Goal: Information Seeking & Learning: Learn about a topic

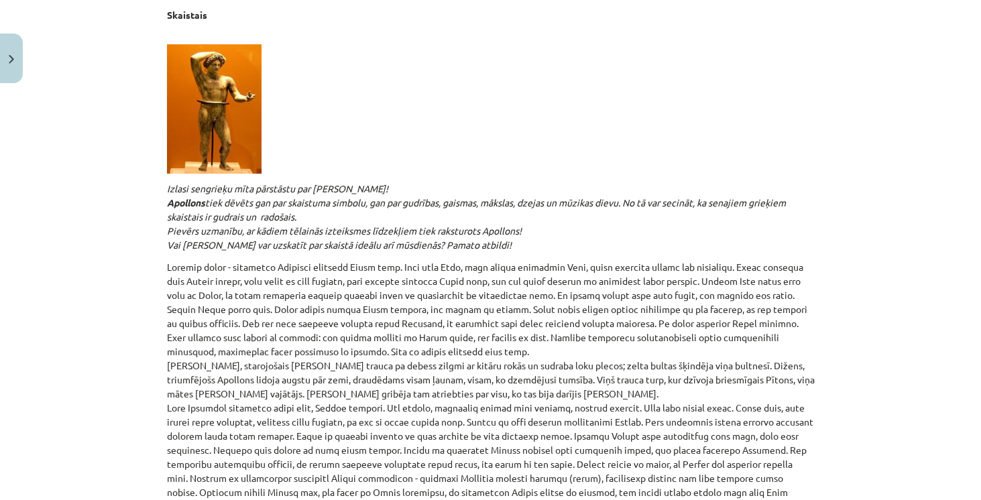
scroll to position [851, 0]
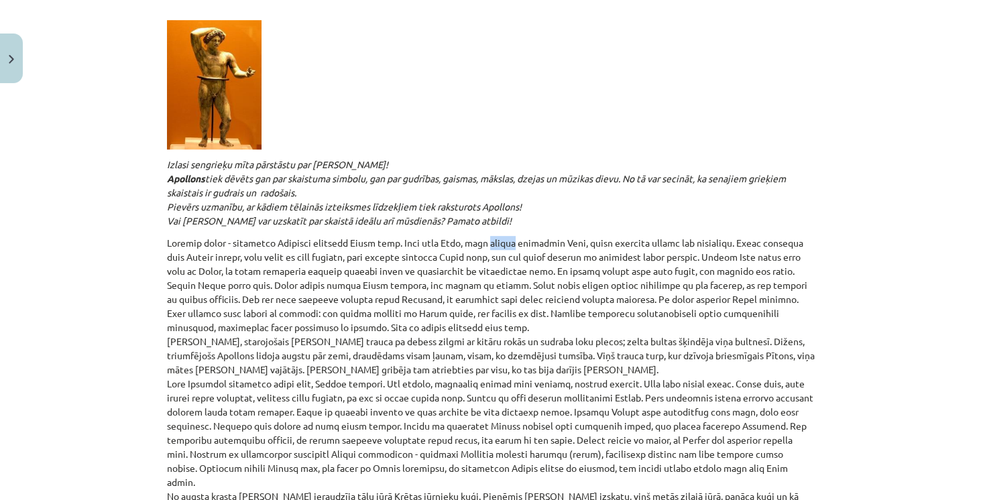
drag, startPoint x: 490, startPoint y: 243, endPoint x: 511, endPoint y: 243, distance: 20.1
drag, startPoint x: 465, startPoint y: 241, endPoint x: 582, endPoint y: 234, distance: 117.6
drag, startPoint x: 558, startPoint y: 237, endPoint x: 483, endPoint y: 243, distance: 75.3
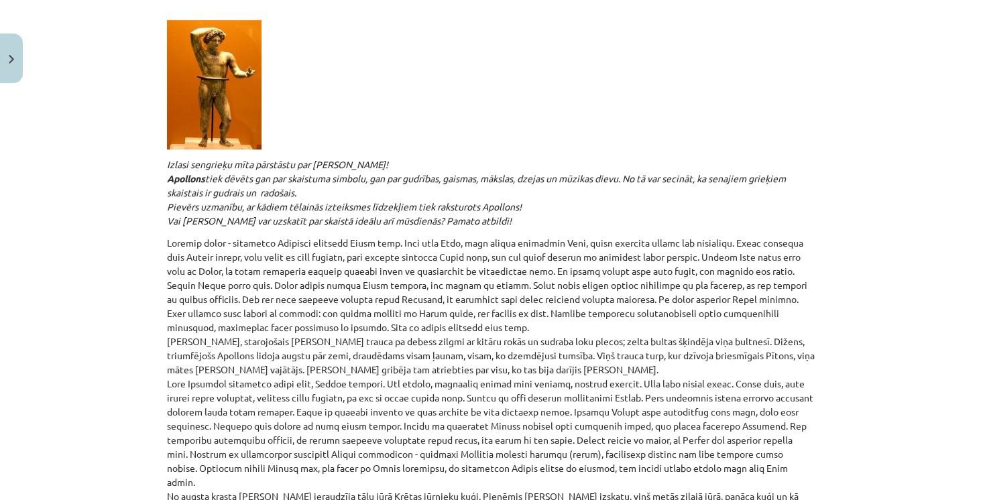
drag, startPoint x: 402, startPoint y: 242, endPoint x: 747, endPoint y: 245, distance: 344.8
drag, startPoint x: 218, startPoint y: 258, endPoint x: 241, endPoint y: 253, distance: 23.9
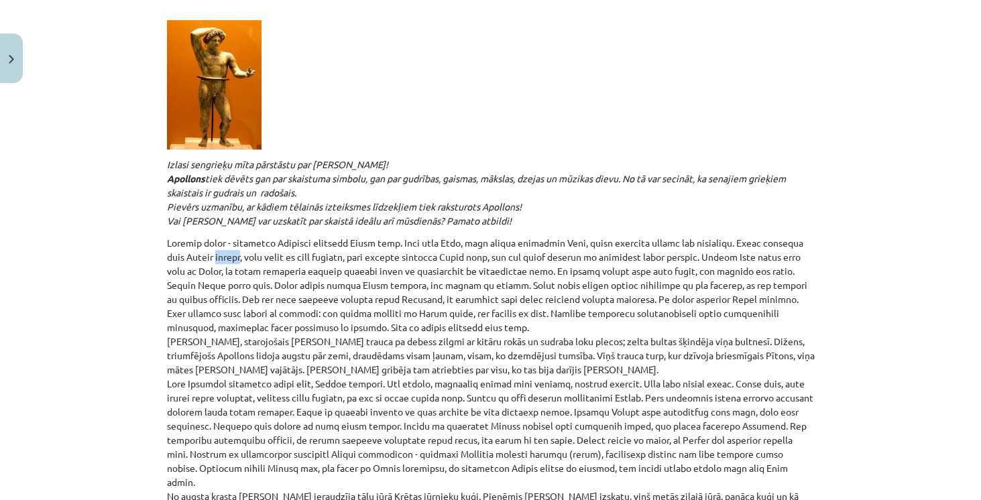
drag, startPoint x: 266, startPoint y: 258, endPoint x: 290, endPoint y: 255, distance: 25.0
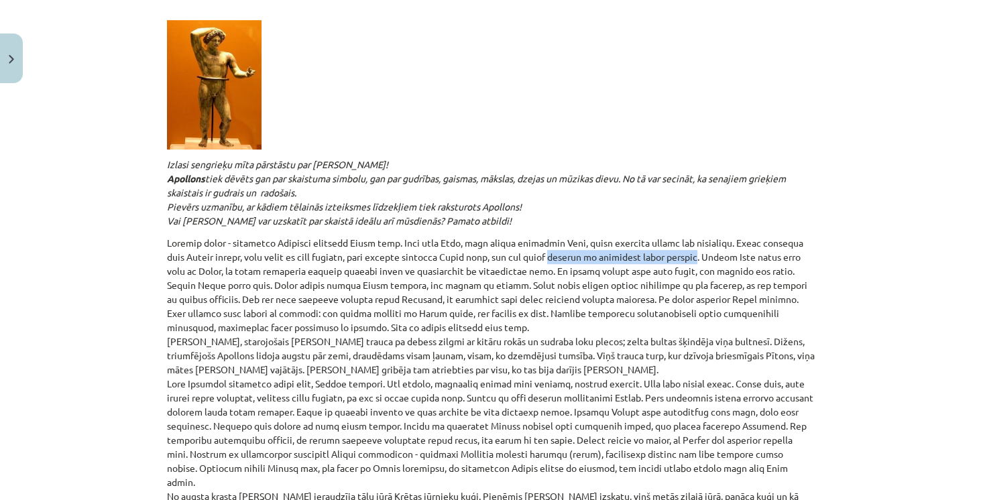
drag, startPoint x: 543, startPoint y: 253, endPoint x: 680, endPoint y: 258, distance: 137.6
drag, startPoint x: 321, startPoint y: 268, endPoint x: 366, endPoint y: 266, distance: 45.6
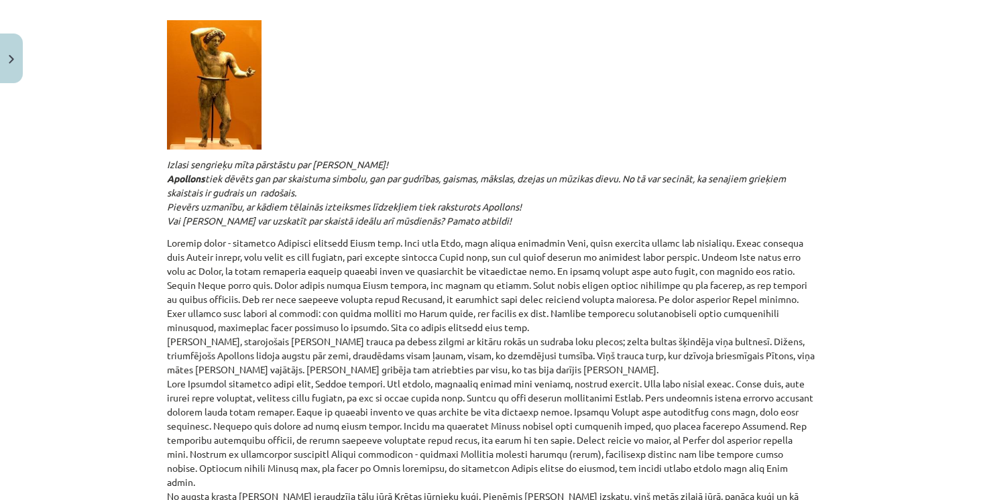
drag, startPoint x: 385, startPoint y: 271, endPoint x: 519, endPoint y: 266, distance: 134.2
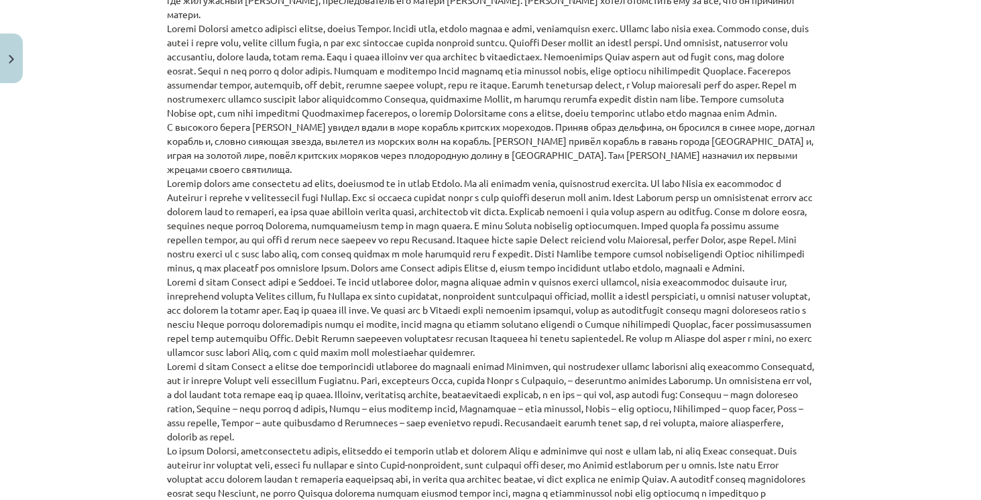
scroll to position [1267, 0]
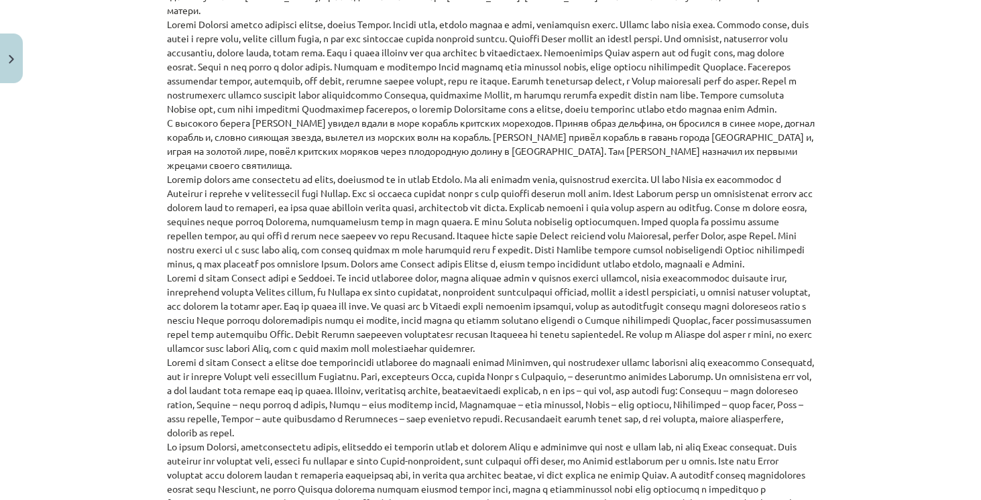
click at [917, 281] on div "Тема урока: Литература I - 10 класс. Материалы для 1-го теста. #4 Эстетические …" at bounding box center [490, 250] width 981 height 500
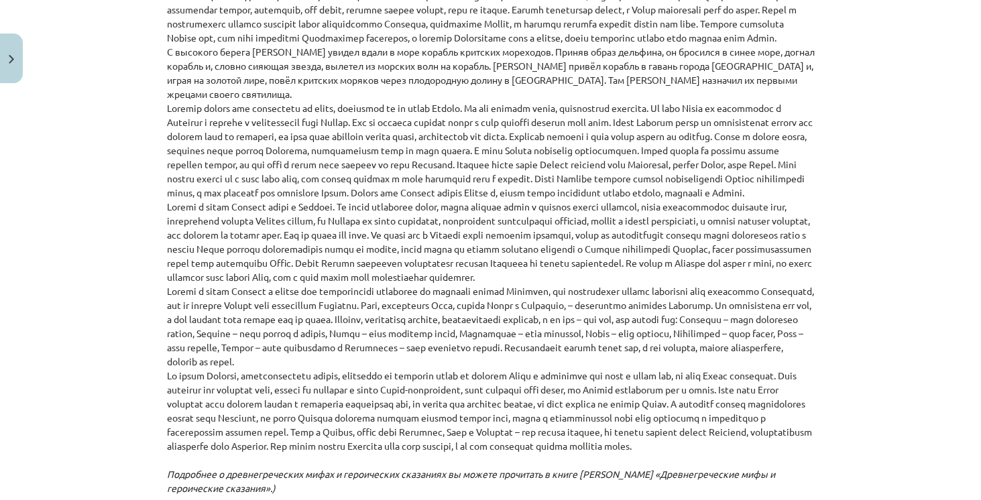
scroll to position [1343, 0]
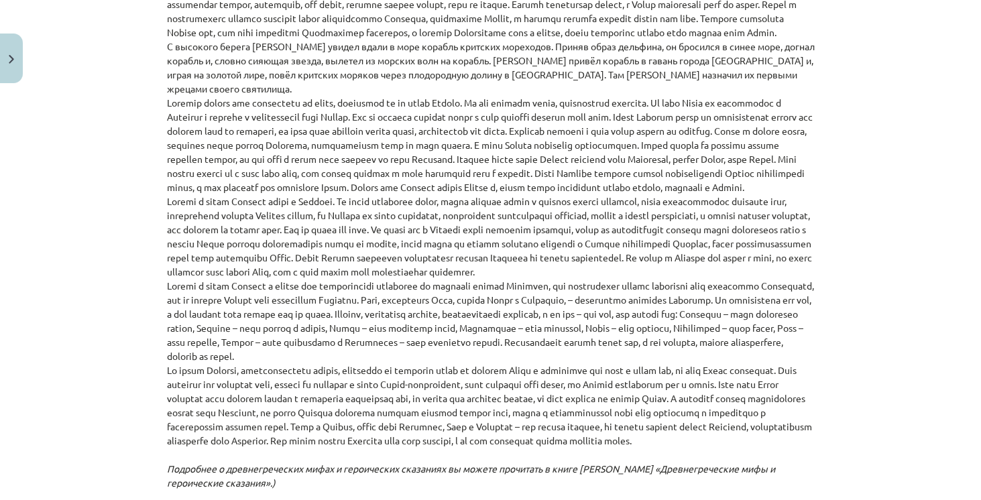
click at [739, 70] on p "Юный, лучезарный [PERSON_NAME] несся по синему небу с [PERSON_NAME] в руках и с…" at bounding box center [491, 304] width 648 height 1036
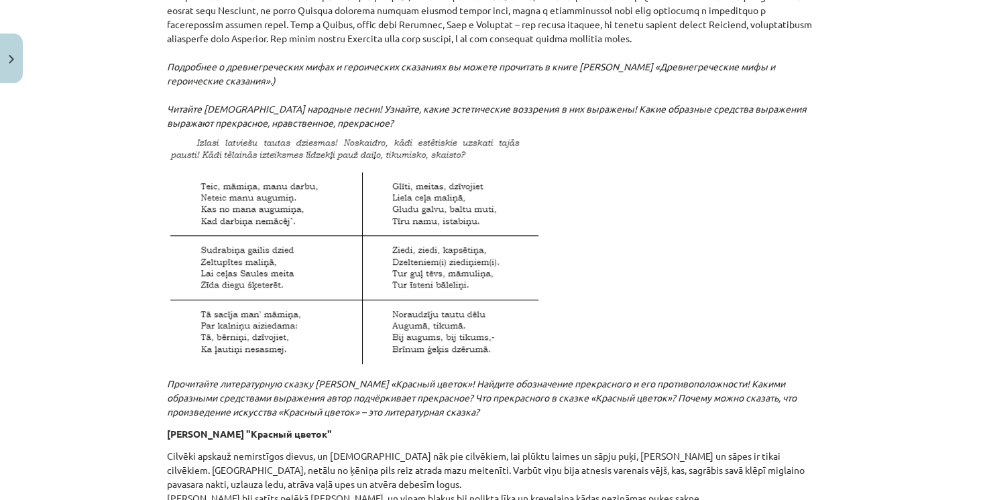
scroll to position [1764, 0]
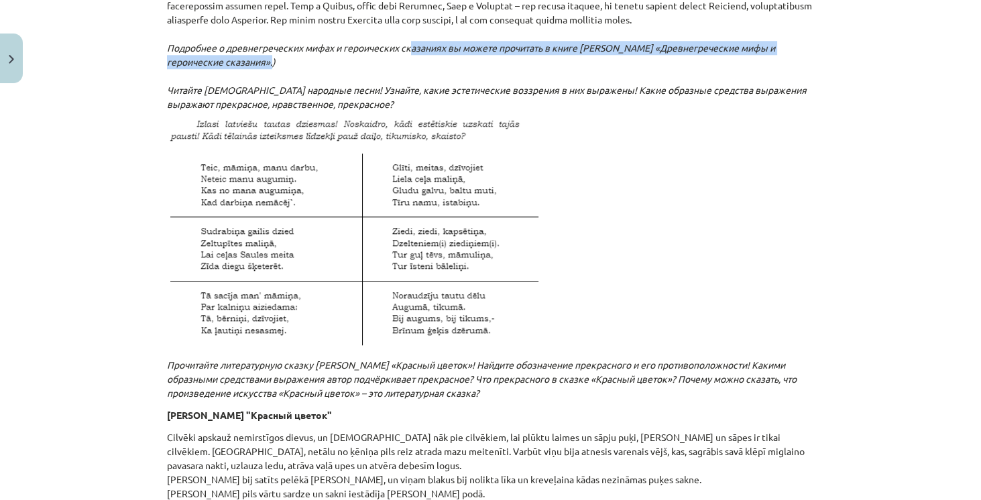
drag, startPoint x: 444, startPoint y: 118, endPoint x: 555, endPoint y: 129, distance: 111.3
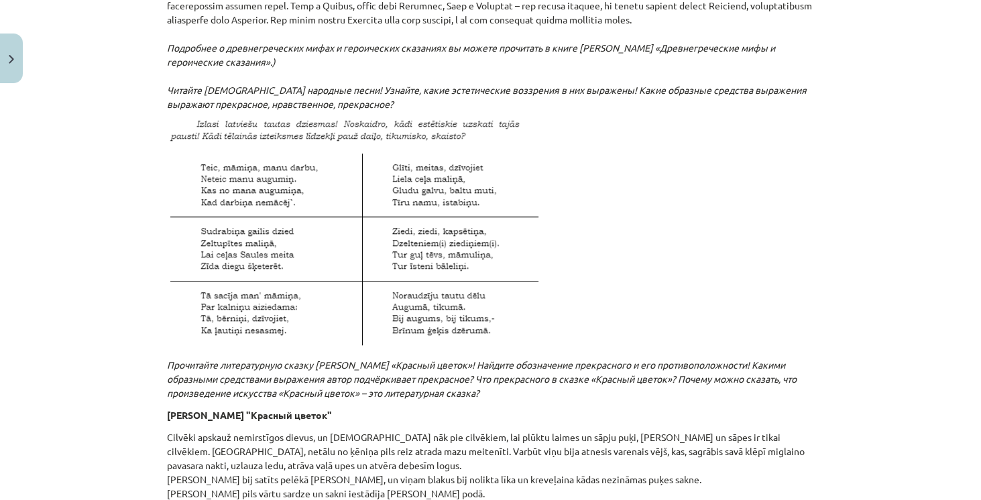
scroll to position [1595, 0]
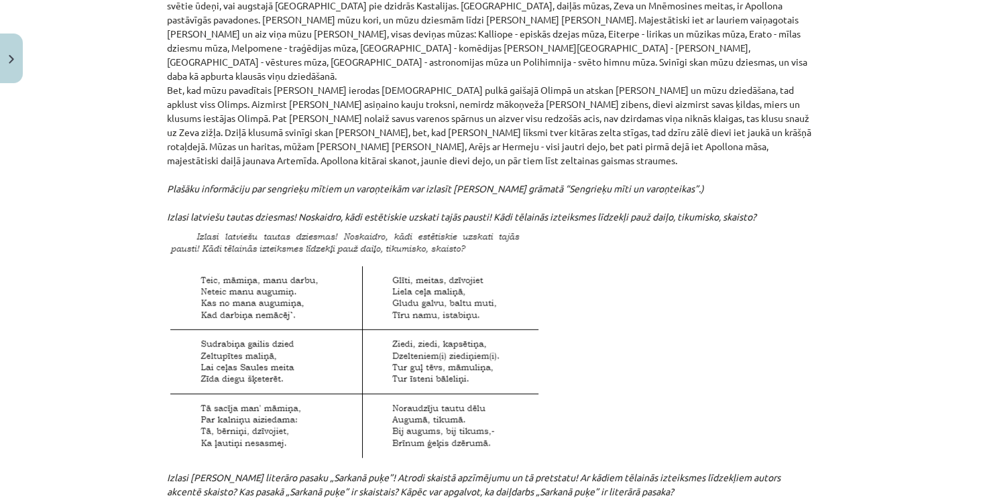
click at [910, 47] on div "Mācību tēma: Literatūras i - 10. klases 1.ieskaites mācību materiāls #4 Estētis…" at bounding box center [490, 250] width 981 height 500
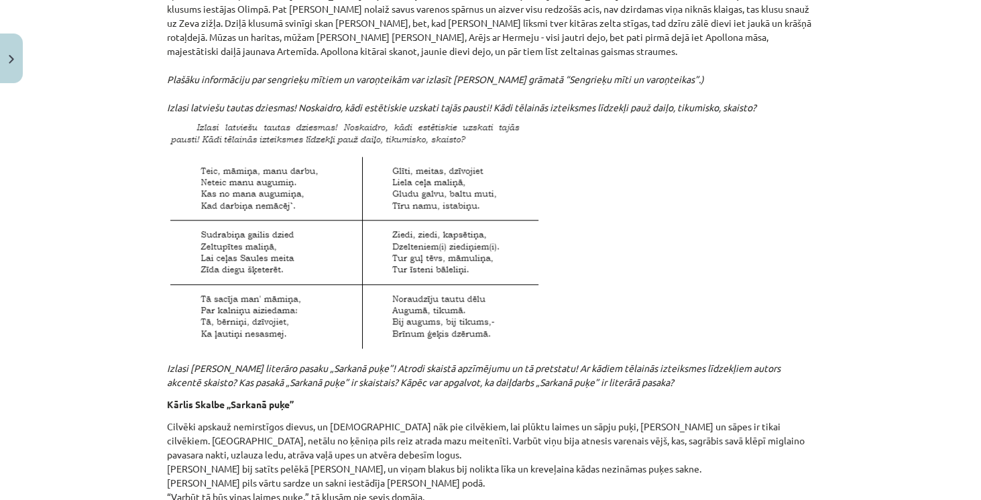
scroll to position [1711, 0]
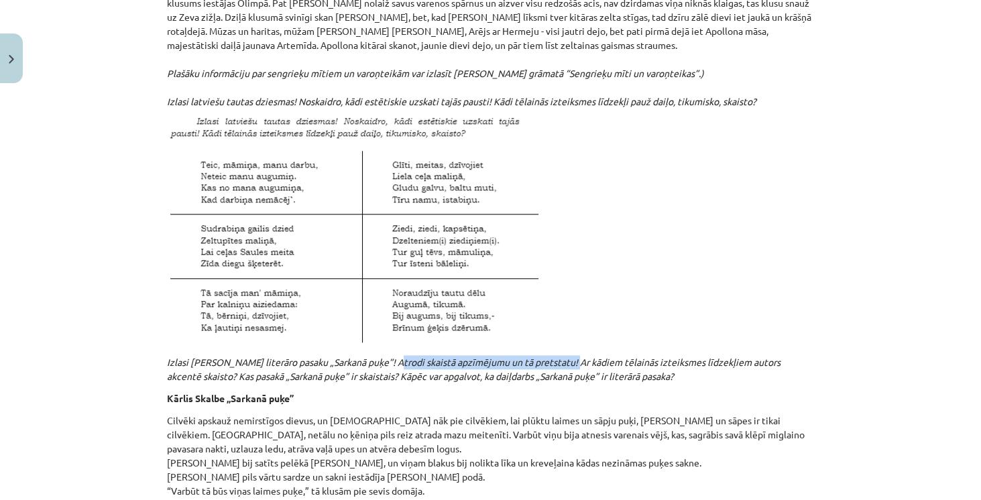
drag, startPoint x: 382, startPoint y: 319, endPoint x: 561, endPoint y: 316, distance: 178.5
click at [561, 316] on em "Izlasi latviešu tautas dziesmas! Noskaidro, kādi estētiskie uzskati tajās paust…" at bounding box center [474, 238] width 614 height 287
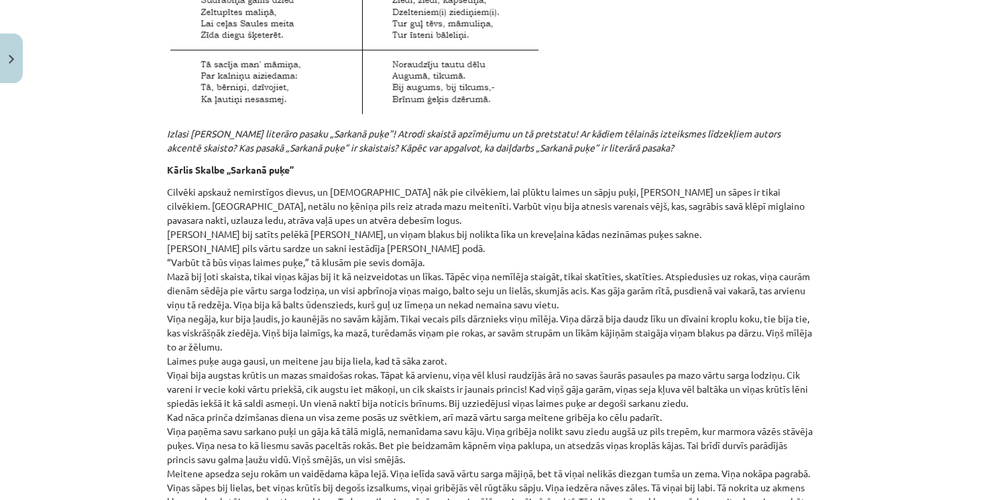
scroll to position [1979, 0]
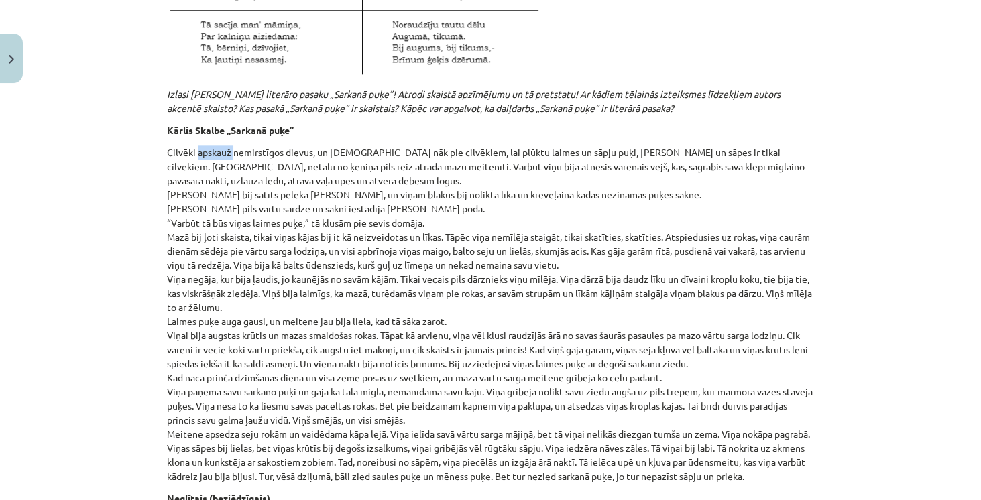
drag, startPoint x: 194, startPoint y: 111, endPoint x: 225, endPoint y: 113, distance: 30.9
click at [230, 146] on p "Cilvēki apskauž nemirstīgos dievus, un [DEMOGRAPHIC_DATA] nāk pie cilvēkiem, la…" at bounding box center [491, 315] width 648 height 338
drag, startPoint x: 218, startPoint y: 113, endPoint x: 222, endPoint y: 103, distance: 10.8
drag, startPoint x: 193, startPoint y: 109, endPoint x: 310, endPoint y: 111, distance: 116.7
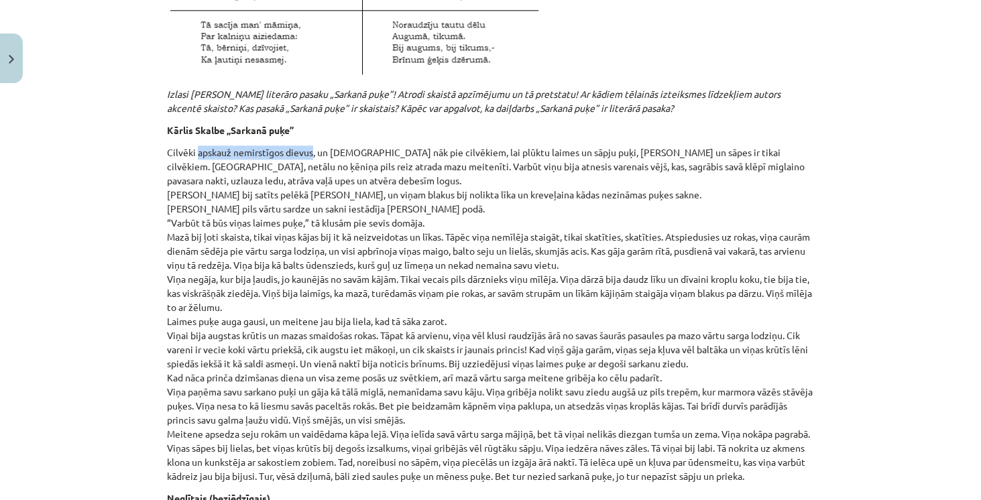
click at [310, 146] on p "Cilvēki apskauž nemirstīgos dievus, un [DEMOGRAPHIC_DATA] nāk pie cilvēkiem, la…" at bounding box center [491, 315] width 648 height 338
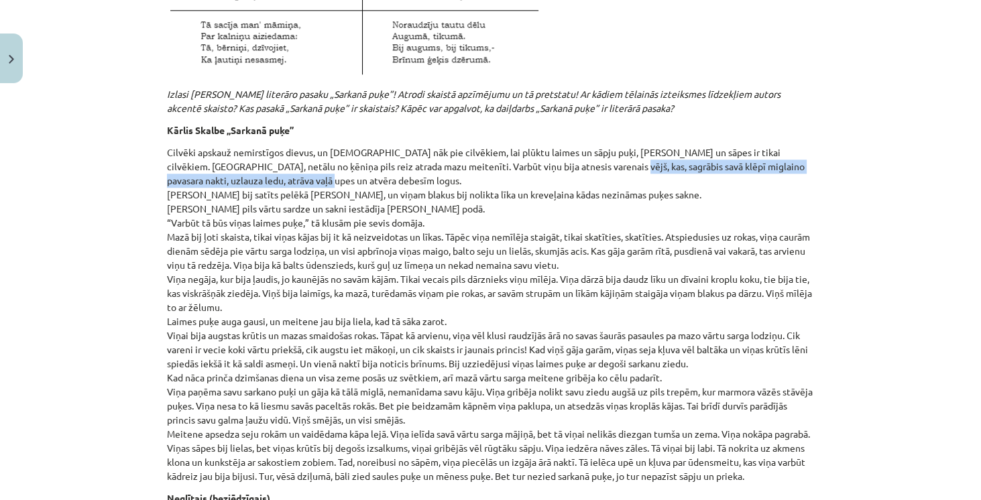
drag, startPoint x: 554, startPoint y: 131, endPoint x: 508, endPoint y: 131, distance: 46.3
click at [508, 146] on p "Cilvēki apskauž nemirstīgos dievus, un [DEMOGRAPHIC_DATA] nāk pie cilvēkiem, la…" at bounding box center [491, 315] width 648 height 338
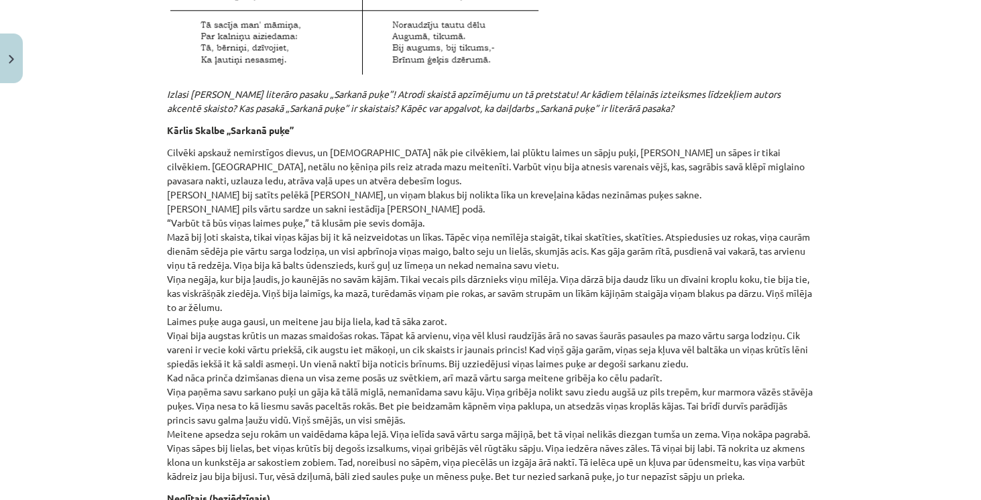
click at [345, 146] on p "Cilvēki apskauž nemirstīgos dievus, un [DEMOGRAPHIC_DATA] nāk pie cilvēkiem, la…" at bounding box center [491, 315] width 648 height 338
drag, startPoint x: 441, startPoint y: 111, endPoint x: 466, endPoint y: 110, distance: 25.5
click at [466, 146] on p "Cilvēki apskauž nemirstīgos dievus, un [DEMOGRAPHIC_DATA] nāk pie cilvēkiem, la…" at bounding box center [491, 315] width 648 height 338
click at [584, 159] on p "Cilvēki apskauž nemirstīgos dievus, un [DEMOGRAPHIC_DATA] nāk pie cilvēkiem, la…" at bounding box center [491, 315] width 648 height 338
drag, startPoint x: 427, startPoint y: 109, endPoint x: 497, endPoint y: 106, distance: 70.5
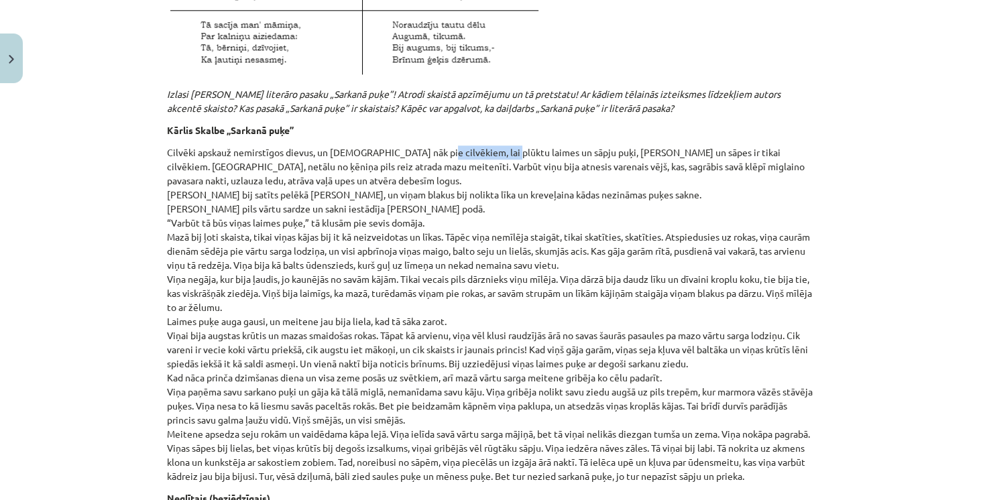
click at [497, 146] on p "Cilvēki apskauž nemirstīgos dievus, un [DEMOGRAPHIC_DATA] nāk pie cilvēkiem, la…" at bounding box center [491, 315] width 648 height 338
click at [546, 146] on p "Cilvēki apskauž nemirstīgos dievus, un [DEMOGRAPHIC_DATA] nāk pie cilvēkiem, la…" at bounding box center [491, 315] width 648 height 338
drag, startPoint x: 425, startPoint y: 108, endPoint x: 549, endPoint y: 113, distance: 123.5
click at [553, 146] on p "Cilvēki apskauž nemirstīgos dievus, un [DEMOGRAPHIC_DATA] nāk pie cilvēkiem, la…" at bounding box center [491, 315] width 648 height 338
click at [648, 146] on p "Cilvēki apskauž nemirstīgos dievus, un [DEMOGRAPHIC_DATA] nāk pie cilvēkiem, la…" at bounding box center [491, 315] width 648 height 338
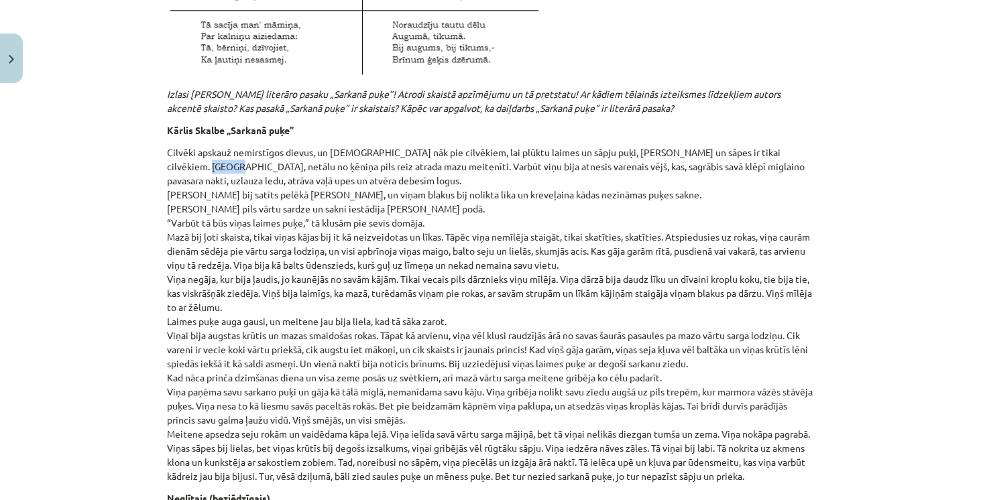
drag, startPoint x: 159, startPoint y: 121, endPoint x: 185, endPoint y: 124, distance: 26.4
click at [234, 146] on p "Cilvēki apskauž nemirstīgos dievus, un [DEMOGRAPHIC_DATA] nāk pie cilvēkiem, la…" at bounding box center [491, 315] width 648 height 338
drag, startPoint x: 424, startPoint y: 122, endPoint x: 464, endPoint y: 125, distance: 40.4
click at [464, 146] on p "Cilvēki apskauž nemirstīgos dievus, un [DEMOGRAPHIC_DATA] nāk pie cilvēkiem, la…" at bounding box center [491, 315] width 648 height 338
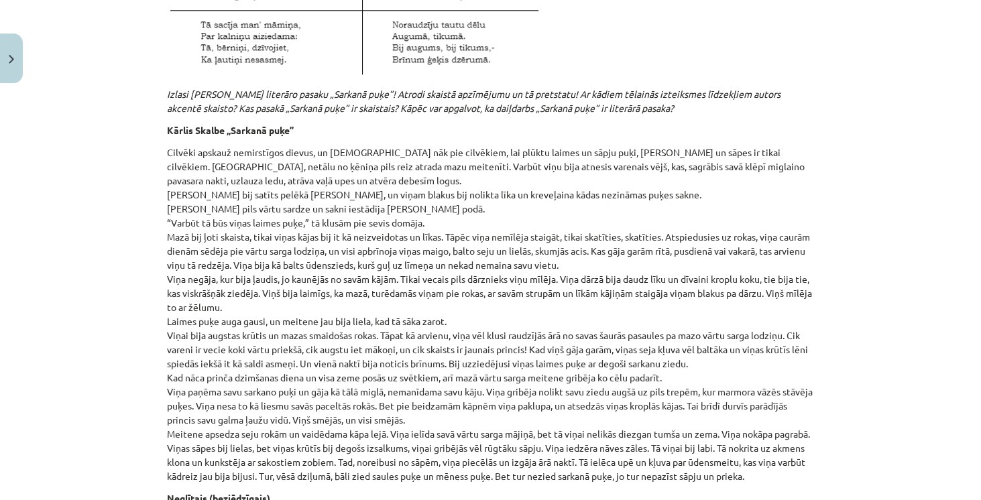
click at [462, 146] on p "Cilvēki apskauž nemirstīgos dievus, un [DEMOGRAPHIC_DATA] nāk pie cilvēkiem, la…" at bounding box center [491, 315] width 648 height 338
drag, startPoint x: 203, startPoint y: 152, endPoint x: 282, endPoint y: 148, distance: 79.9
click at [282, 148] on p "Cilvēki apskauž nemirstīgos dievus, un [DEMOGRAPHIC_DATA] nāk pie cilvēkiem, la…" at bounding box center [491, 315] width 648 height 338
click at [438, 152] on p "Cilvēki apskauž nemirstīgos dievus, un [DEMOGRAPHIC_DATA] nāk pie cilvēkiem, la…" at bounding box center [491, 315] width 648 height 338
drag, startPoint x: 400, startPoint y: 150, endPoint x: 602, endPoint y: 149, distance: 201.3
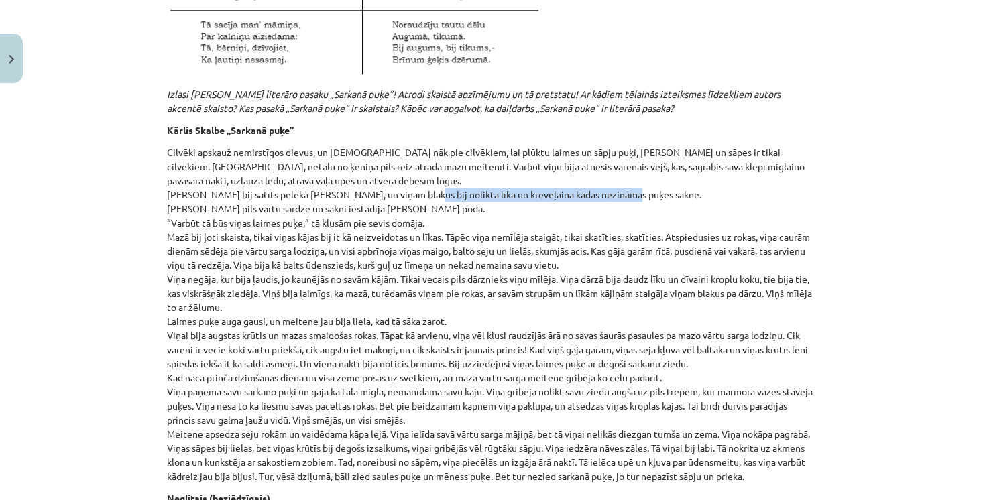
click at [609, 152] on p "Cilvēki apskauž nemirstīgos dievus, un [DEMOGRAPHIC_DATA] nāk pie cilvēkiem, la…" at bounding box center [491, 315] width 648 height 338
click at [553, 178] on p "Cilvēki apskauž nemirstīgos dievus, un [DEMOGRAPHIC_DATA] nāk pie cilvēkiem, la…" at bounding box center [491, 315] width 648 height 338
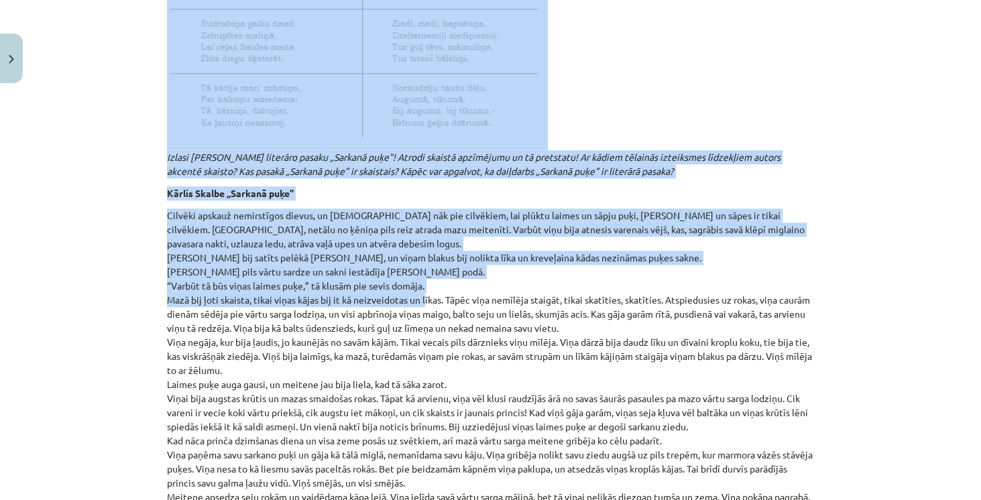
scroll to position [1890, 0]
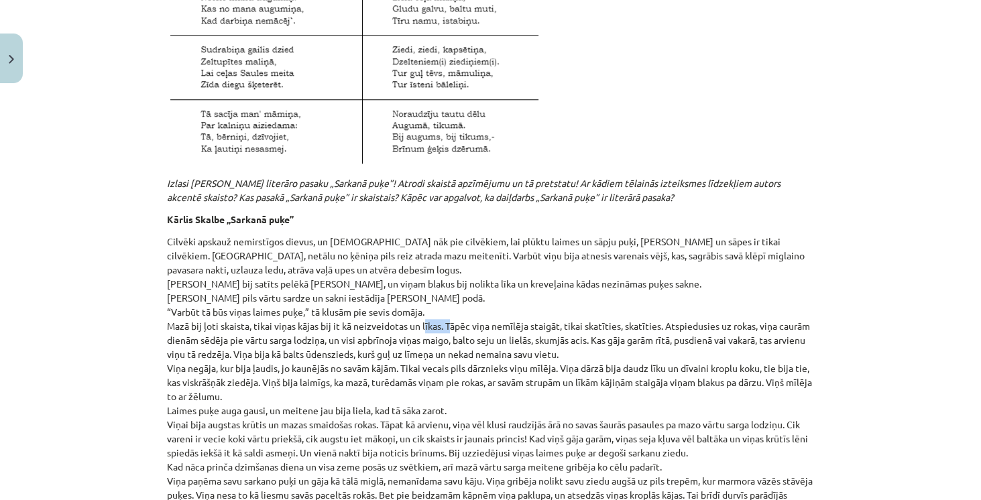
drag, startPoint x: 421, startPoint y: 3, endPoint x: 442, endPoint y: 282, distance: 280.5
click at [443, 285] on p "Cilvēki apskauž nemirstīgos dievus, un [DEMOGRAPHIC_DATA] nāk pie cilvēkiem, la…" at bounding box center [491, 404] width 648 height 338
click at [429, 282] on p "Cilvēki apskauž nemirstīgos dievus, un [DEMOGRAPHIC_DATA] nāk pie cilvēkiem, la…" at bounding box center [491, 404] width 648 height 338
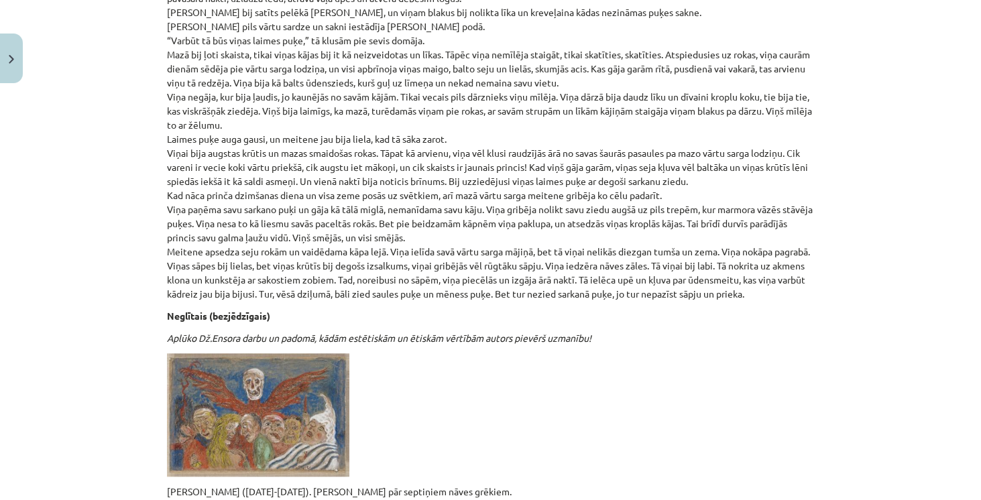
scroll to position [2158, 0]
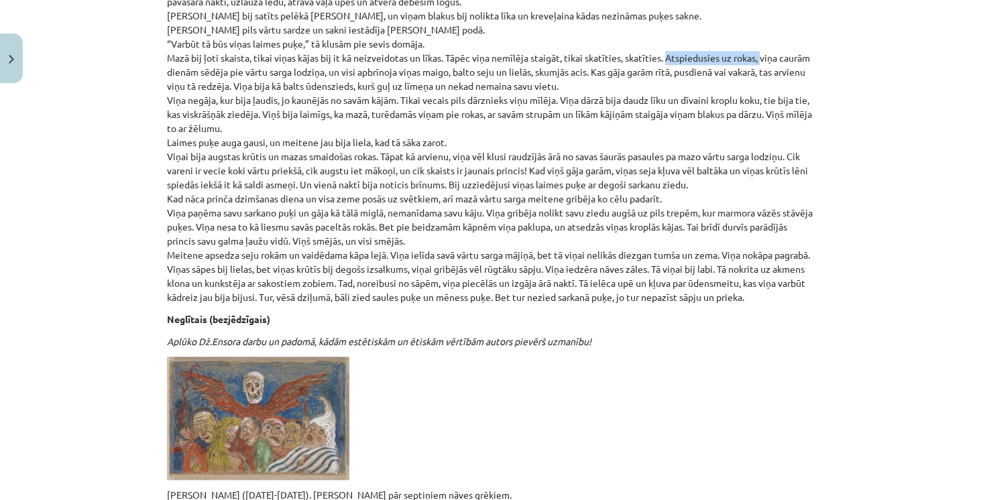
drag, startPoint x: 661, startPoint y: 14, endPoint x: 757, endPoint y: 9, distance: 95.4
click at [757, 9] on p "Cilvēki apskauž nemirstīgos dievus, un [DEMOGRAPHIC_DATA] nāk pie cilvēkiem, la…" at bounding box center [491, 135] width 648 height 338
drag, startPoint x: 733, startPoint y: 13, endPoint x: 749, endPoint y: 11, distance: 15.6
click at [733, 13] on p "Cilvēki apskauž nemirstīgos dievus, un [DEMOGRAPHIC_DATA] nāk pie cilvēkiem, la…" at bounding box center [491, 135] width 648 height 338
drag, startPoint x: 357, startPoint y: 28, endPoint x: 448, endPoint y: 25, distance: 91.3
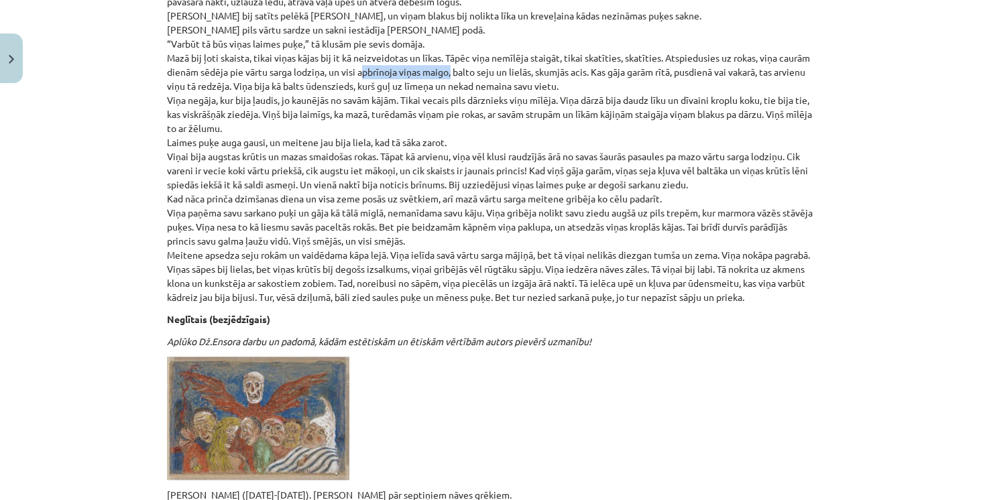
click at [448, 25] on p "Cilvēki apskauž nemirstīgos dievus, un [DEMOGRAPHIC_DATA] nāk pie cilvēkiem, la…" at bounding box center [491, 135] width 648 height 338
click at [488, 27] on p "Cilvēki apskauž nemirstīgos dievus, un [DEMOGRAPHIC_DATA] nāk pie cilvēkiem, la…" at bounding box center [491, 135] width 648 height 338
drag, startPoint x: 536, startPoint y: 30, endPoint x: 564, endPoint y: 33, distance: 28.3
click at [567, 35] on p "Cilvēki apskauž nemirstīgos dievus, un [DEMOGRAPHIC_DATA] nāk pie cilvēkiem, la…" at bounding box center [491, 135] width 648 height 338
click at [593, 49] on p "Cilvēki apskauž nemirstīgos dievus, un [DEMOGRAPHIC_DATA] nāk pie cilvēkiem, la…" at bounding box center [491, 135] width 648 height 338
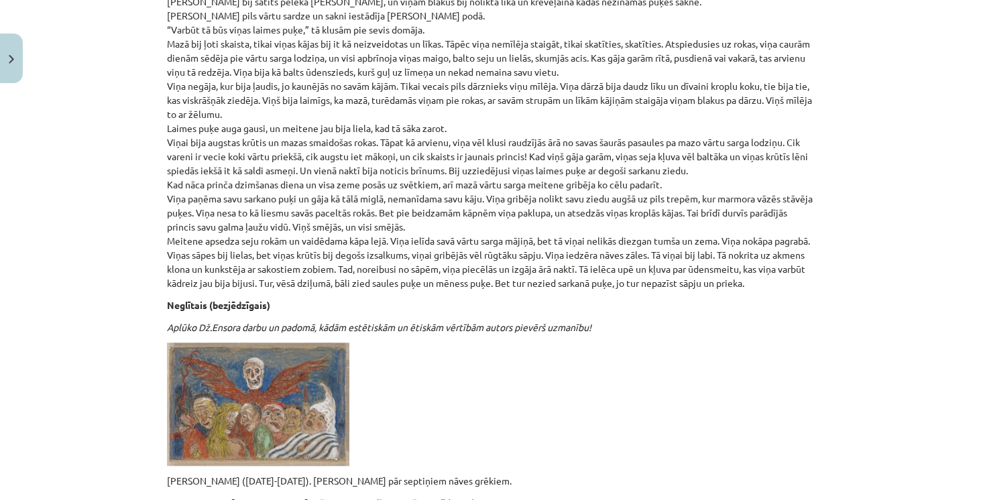
scroll to position [2196, 0]
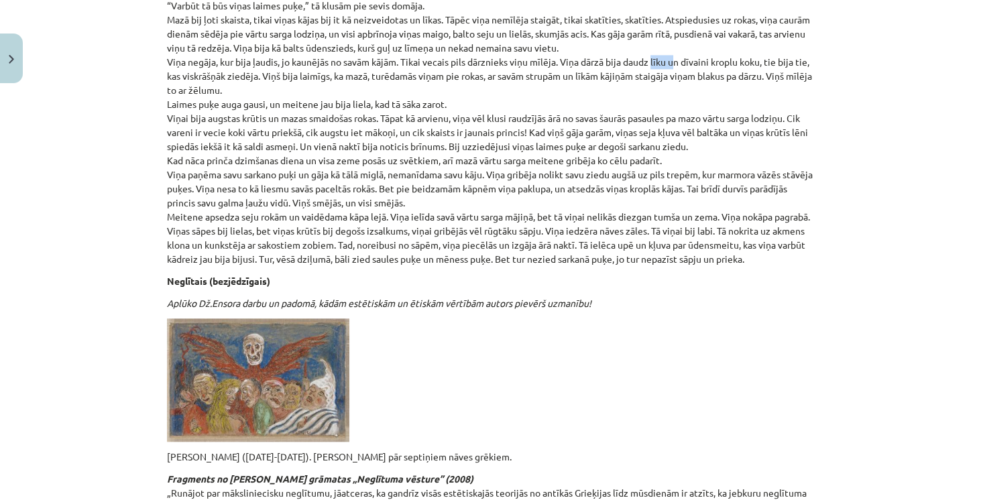
drag, startPoint x: 651, startPoint y: 19, endPoint x: 669, endPoint y: 20, distance: 18.2
click at [669, 20] on p "Cilvēki apskauž nemirstīgos dievus, un [DEMOGRAPHIC_DATA] nāk pie cilvēkiem, la…" at bounding box center [491, 97] width 648 height 338
click at [667, 34] on p "Cilvēki apskauž nemirstīgos dievus, un [DEMOGRAPHIC_DATA] nāk pie cilvēkiem, la…" at bounding box center [491, 97] width 648 height 338
drag, startPoint x: 543, startPoint y: 32, endPoint x: 577, endPoint y: 30, distance: 33.6
click at [577, 30] on p "Cilvēki apskauž nemirstīgos dievus, un [DEMOGRAPHIC_DATA] nāk pie cilvēkiem, la…" at bounding box center [491, 97] width 648 height 338
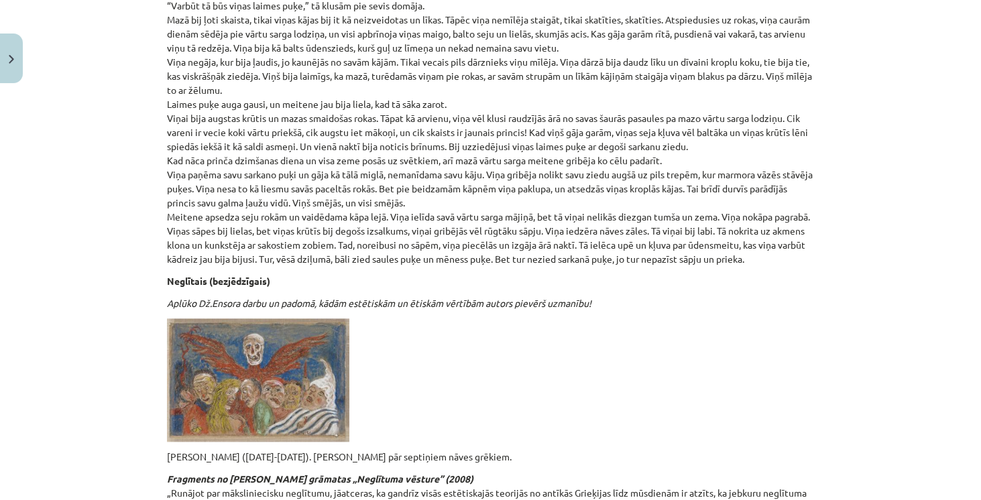
click at [607, 49] on p "Cilvēki apskauž nemirstīgos dievus, un [DEMOGRAPHIC_DATA] nāk pie cilvēkiem, la…" at bounding box center [491, 97] width 648 height 338
drag, startPoint x: 506, startPoint y: 34, endPoint x: 651, endPoint y: 35, distance: 144.9
click at [651, 35] on p "Cilvēki apskauž nemirstīgos dievus, un [DEMOGRAPHIC_DATA] nāk pie cilvēkiem, la…" at bounding box center [491, 97] width 648 height 338
click at [663, 54] on p "Cilvēki apskauž nemirstīgos dievus, un [DEMOGRAPHIC_DATA] nāk pie cilvēkiem, la…" at bounding box center [491, 97] width 648 height 338
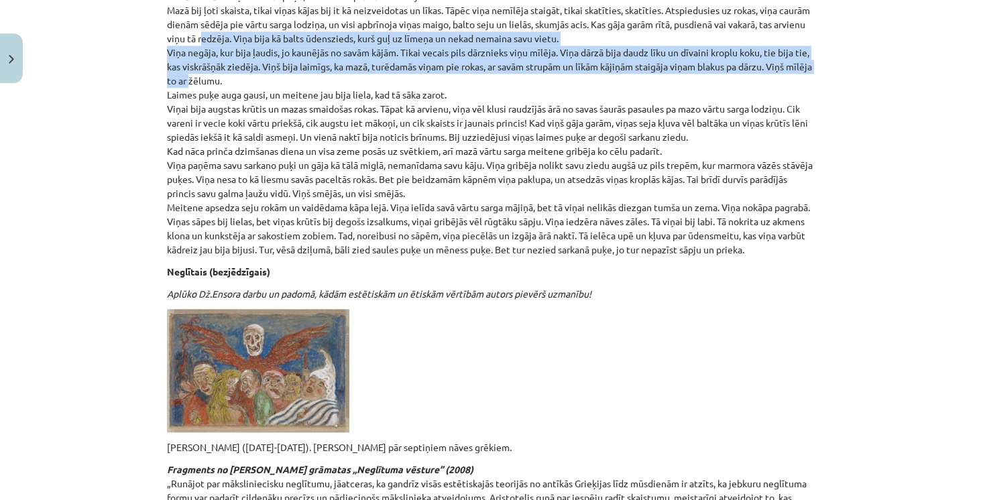
scroll to position [2174, 0]
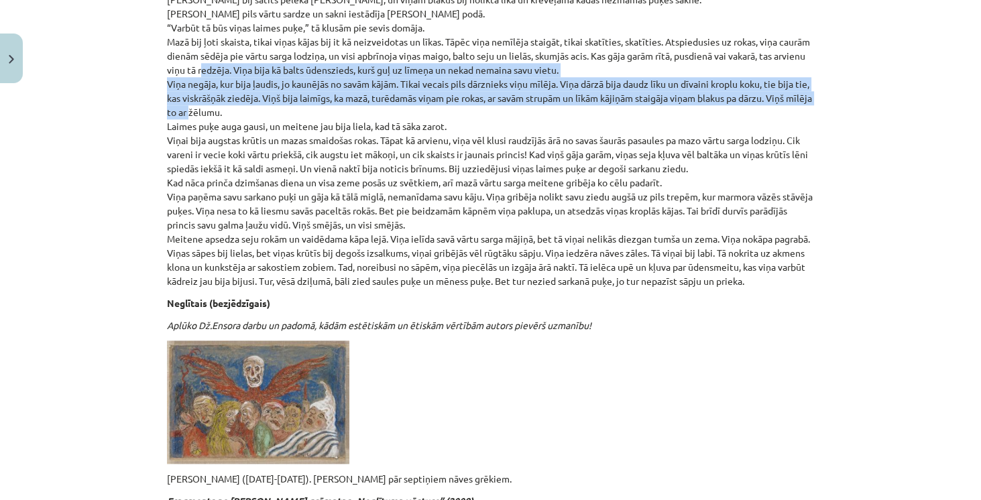
drag, startPoint x: 210, startPoint y: 9, endPoint x: 250, endPoint y: 68, distance: 71.1
click at [250, 68] on p "Cilvēki apskauž nemirstīgos dievus, un [DEMOGRAPHIC_DATA] nāk pie cilvēkiem, la…" at bounding box center [491, 119] width 648 height 338
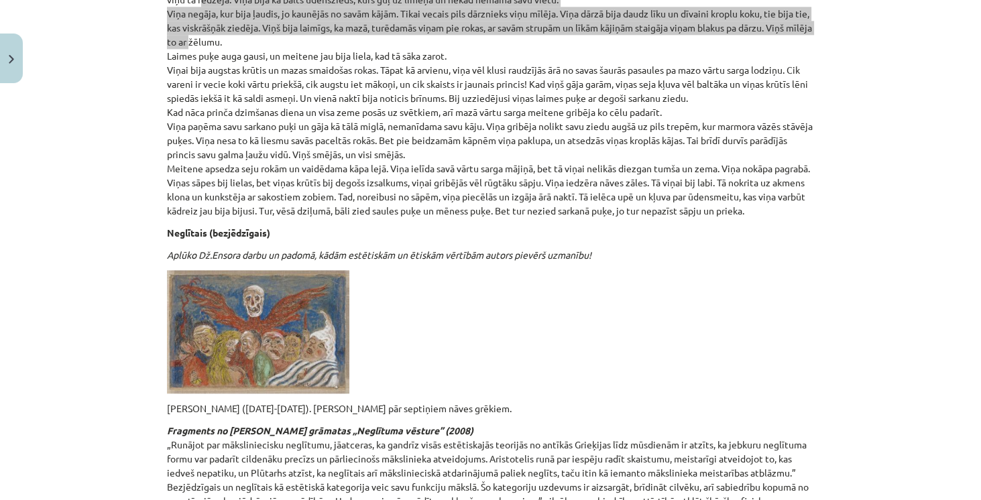
scroll to position [2251, 0]
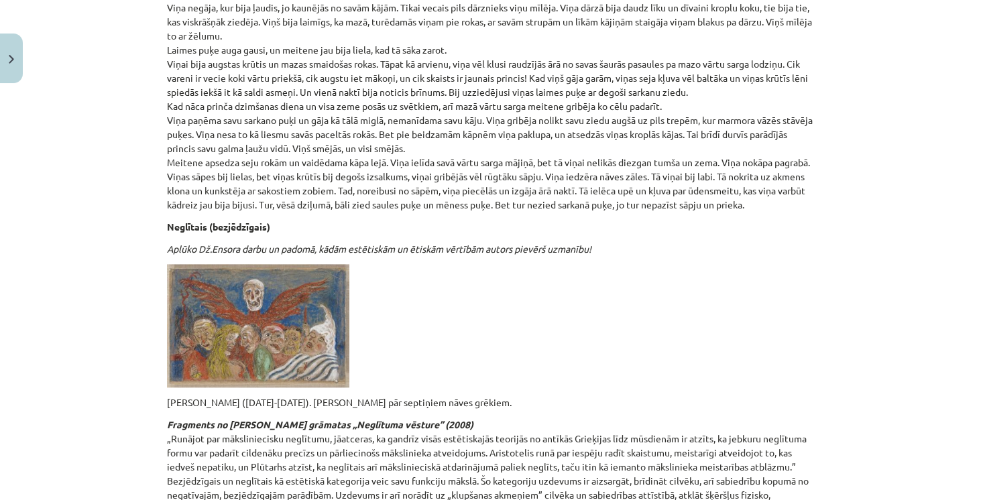
click at [244, 39] on p "Cilvēki apskauž nemirstīgos dievus, un [DEMOGRAPHIC_DATA] nāk pie cilvēkiem, la…" at bounding box center [491, 43] width 648 height 338
drag, startPoint x: 238, startPoint y: 8, endPoint x: 264, endPoint y: 12, distance: 26.5
click at [264, 12] on p "Cilvēki apskauž nemirstīgos dievus, un [DEMOGRAPHIC_DATA] nāk pie cilvēkiem, la…" at bounding box center [491, 43] width 648 height 338
click at [277, 38] on p "Cilvēki apskauž nemirstīgos dievus, un [DEMOGRAPHIC_DATA] nāk pie cilvēkiem, la…" at bounding box center [491, 43] width 648 height 338
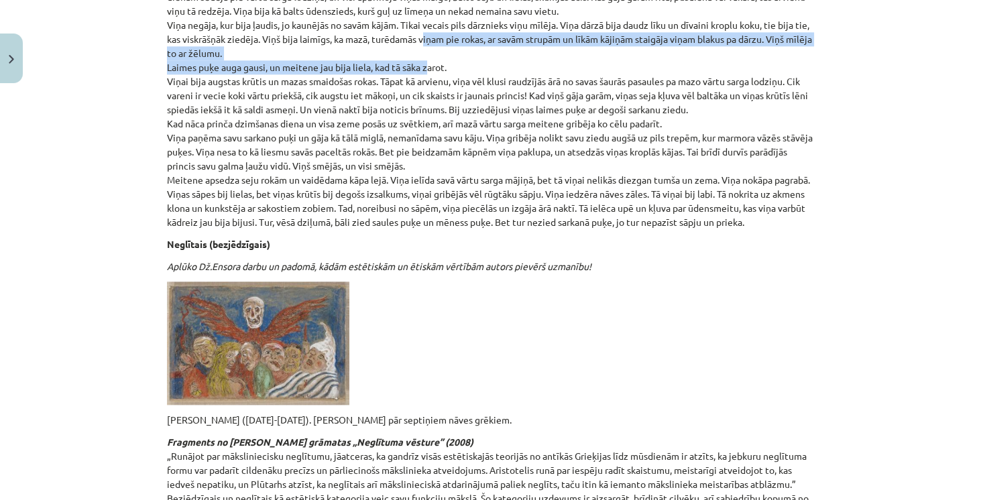
scroll to position [2223, 0]
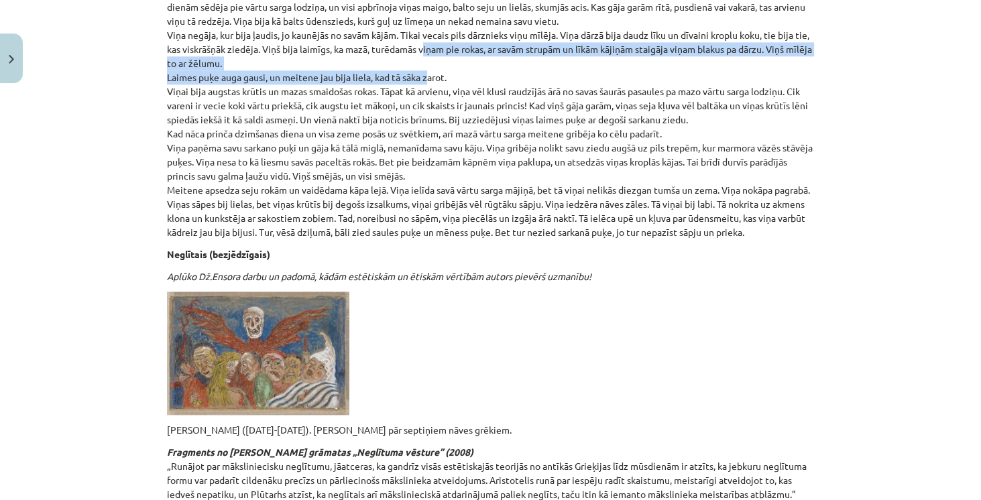
drag, startPoint x: 422, startPoint y: 6, endPoint x: 451, endPoint y: 35, distance: 41.3
click at [452, 37] on p "Cilvēki apskauž nemirstīgos dievus, un [DEMOGRAPHIC_DATA] nāk pie cilvēkiem, la…" at bounding box center [491, 70] width 648 height 338
drag, startPoint x: 370, startPoint y: 35, endPoint x: 448, endPoint y: 32, distance: 77.9
click at [448, 32] on p "Cilvēki apskauž nemirstīgos dievus, un [DEMOGRAPHIC_DATA] nāk pie cilvēkiem, la…" at bounding box center [491, 70] width 648 height 338
drag, startPoint x: 160, startPoint y: 34, endPoint x: 449, endPoint y: 32, distance: 288.5
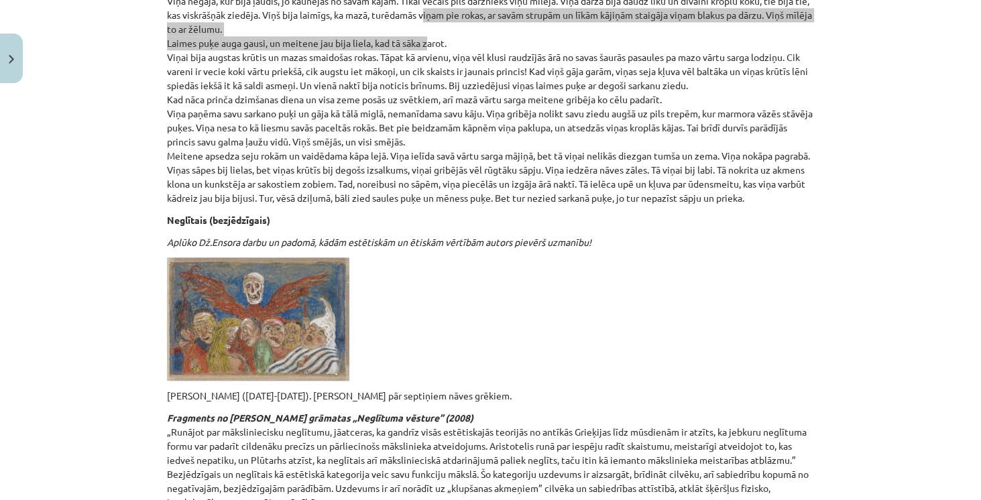
scroll to position [2262, 0]
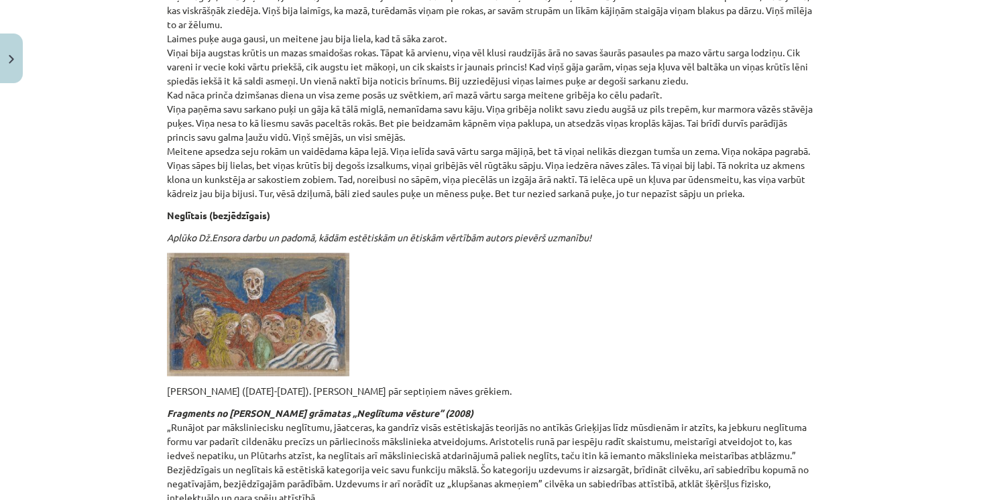
click at [335, 30] on p "Cilvēki apskauž nemirstīgos dievus, un [DEMOGRAPHIC_DATA] nāk pie cilvēkiem, la…" at bounding box center [491, 31] width 648 height 338
drag, startPoint x: 202, startPoint y: 9, endPoint x: 382, endPoint y: 13, distance: 180.5
click at [382, 13] on p "Cilvēki apskauž nemirstīgos dievus, un [DEMOGRAPHIC_DATA] nāk pie cilvēkiem, la…" at bounding box center [491, 31] width 648 height 338
click at [417, 28] on p "Cilvēki apskauž nemirstīgos dievus, un [DEMOGRAPHIC_DATA] nāk pie cilvēkiem, la…" at bounding box center [491, 31] width 648 height 338
drag, startPoint x: 241, startPoint y: 38, endPoint x: 294, endPoint y: 36, distance: 52.4
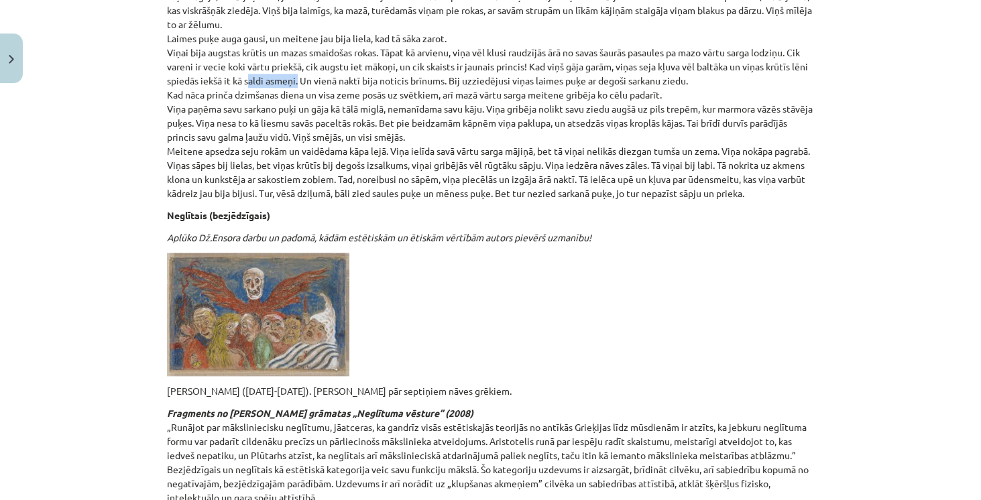
click at [294, 36] on p "Cilvēki apskauž nemirstīgos dievus, un [DEMOGRAPHIC_DATA] nāk pie cilvēkiem, la…" at bounding box center [491, 31] width 648 height 338
click at [307, 94] on p "Cilvēki apskauž nemirstīgos dievus, un [DEMOGRAPHIC_DATA] nāk pie cilvēkiem, la…" at bounding box center [491, 31] width 648 height 338
drag, startPoint x: 199, startPoint y: 39, endPoint x: 291, endPoint y: 36, distance: 92.0
click at [291, 36] on p "Cilvēki apskauž nemirstīgos dievus, un [DEMOGRAPHIC_DATA] nāk pie cilvēkiem, la…" at bounding box center [491, 31] width 648 height 338
drag, startPoint x: 164, startPoint y: 38, endPoint x: 284, endPoint y: 27, distance: 120.6
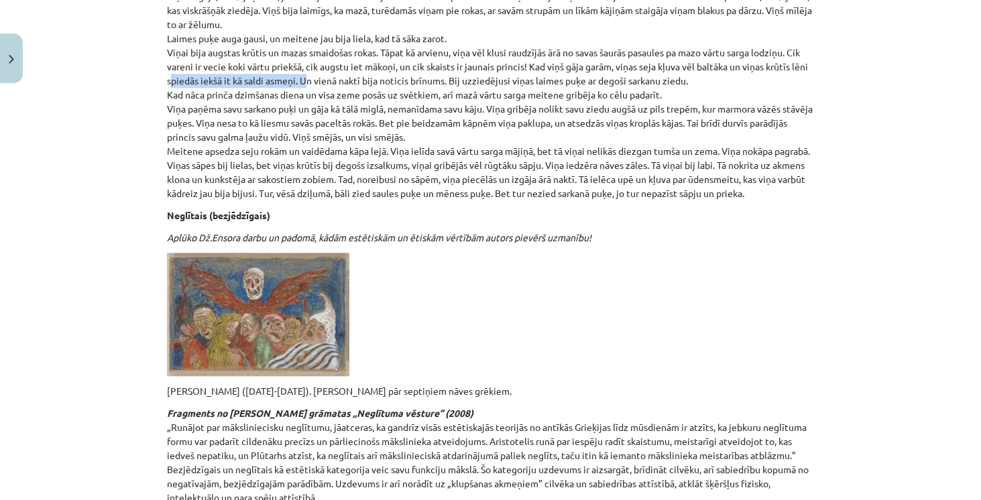
click at [298, 34] on p "Cilvēki apskauž nemirstīgos dievus, un [DEMOGRAPHIC_DATA] nāk pie cilvēkiem, la…" at bounding box center [491, 31] width 648 height 338
click at [296, 41] on p "Cilvēki apskauž nemirstīgos dievus, un [DEMOGRAPHIC_DATA] nāk pie cilvēkiem, la…" at bounding box center [491, 31] width 648 height 338
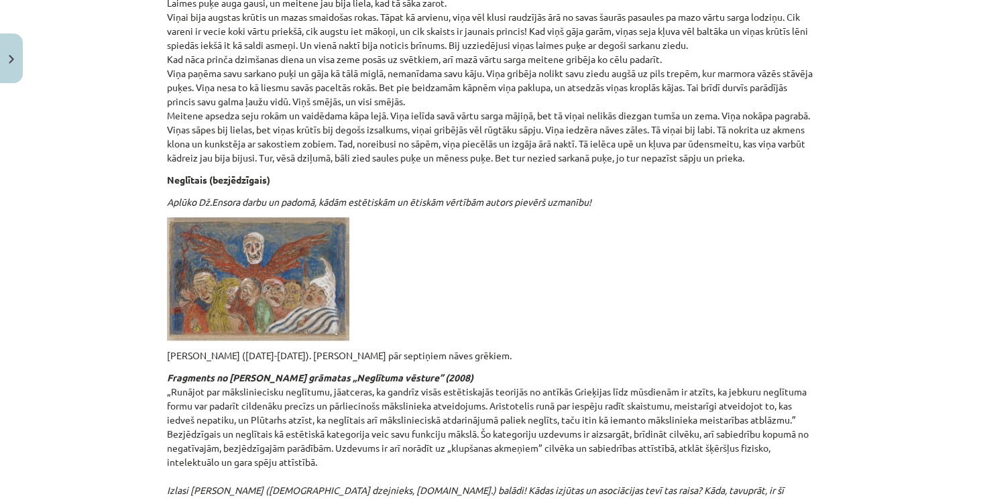
scroll to position [2300, 0]
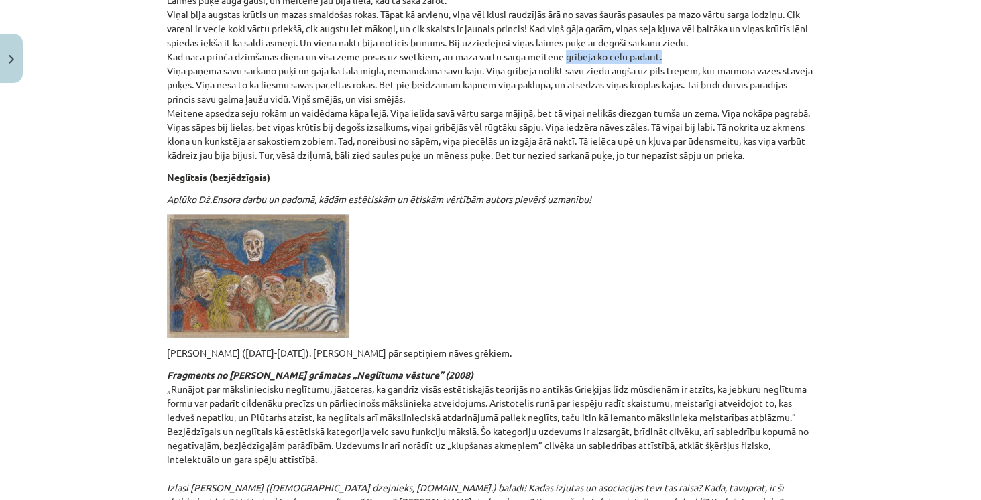
drag, startPoint x: 567, startPoint y: 15, endPoint x: 662, endPoint y: 9, distance: 95.4
drag, startPoint x: 342, startPoint y: 30, endPoint x: 362, endPoint y: 30, distance: 19.5
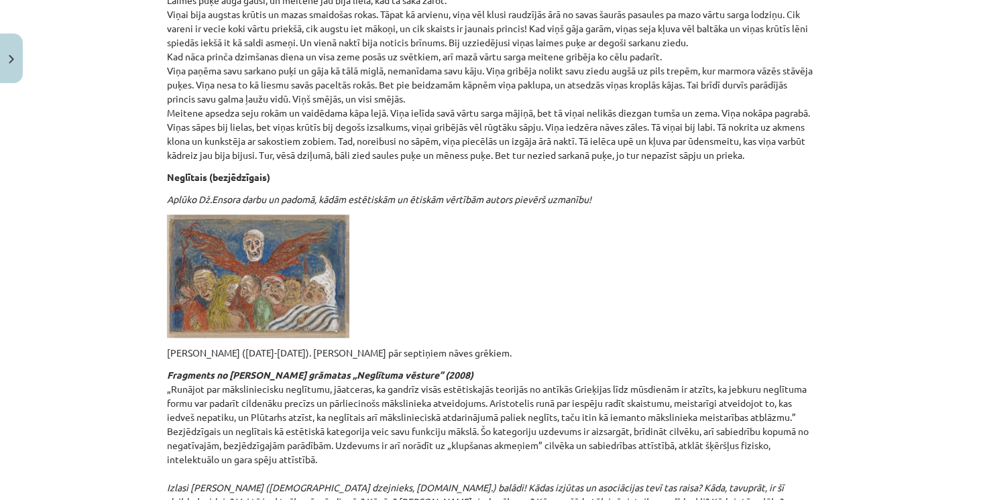
drag, startPoint x: 386, startPoint y: 28, endPoint x: 489, endPoint y: 31, distance: 102.7
drag, startPoint x: 669, startPoint y: 28, endPoint x: 702, endPoint y: 32, distance: 32.5
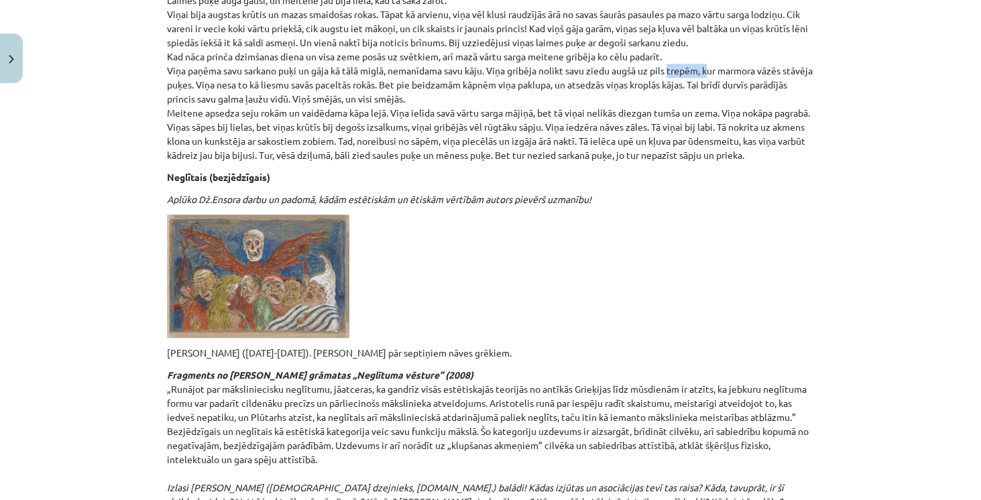
drag, startPoint x: 442, startPoint y: 42, endPoint x: 500, endPoint y: 43, distance: 58.4
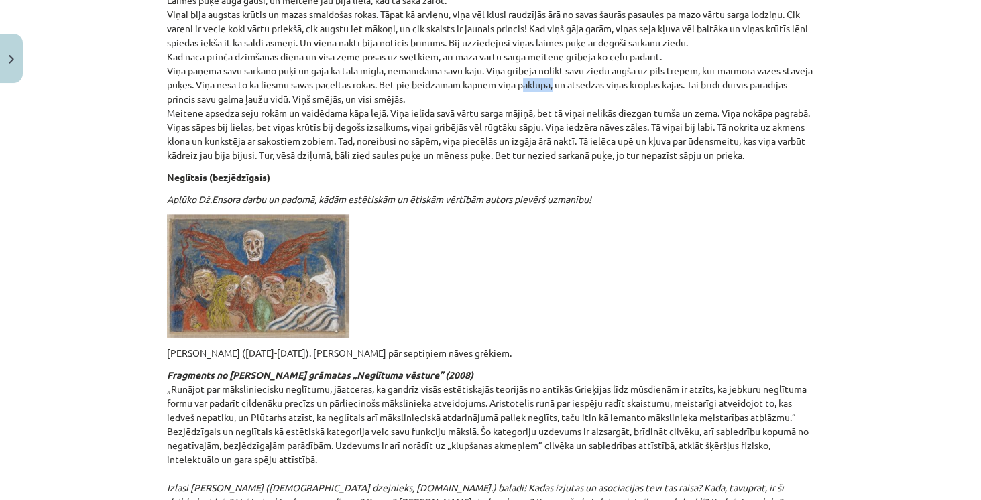
drag, startPoint x: 551, startPoint y: 44, endPoint x: 584, endPoint y: 42, distance: 32.2
drag, startPoint x: 602, startPoint y: 42, endPoint x: 722, endPoint y: 40, distance: 120.1
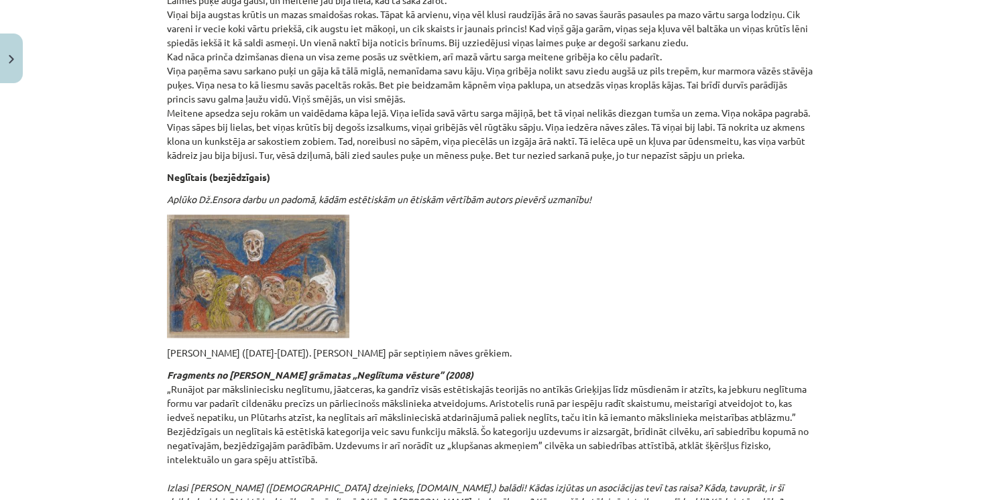
drag, startPoint x: 276, startPoint y: 54, endPoint x: 328, endPoint y: 54, distance: 51.7
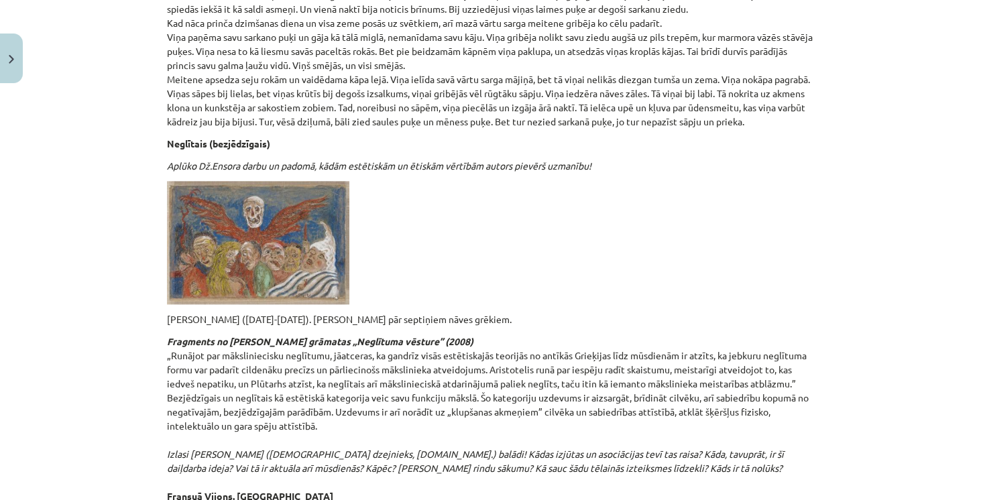
scroll to position [2339, 0]
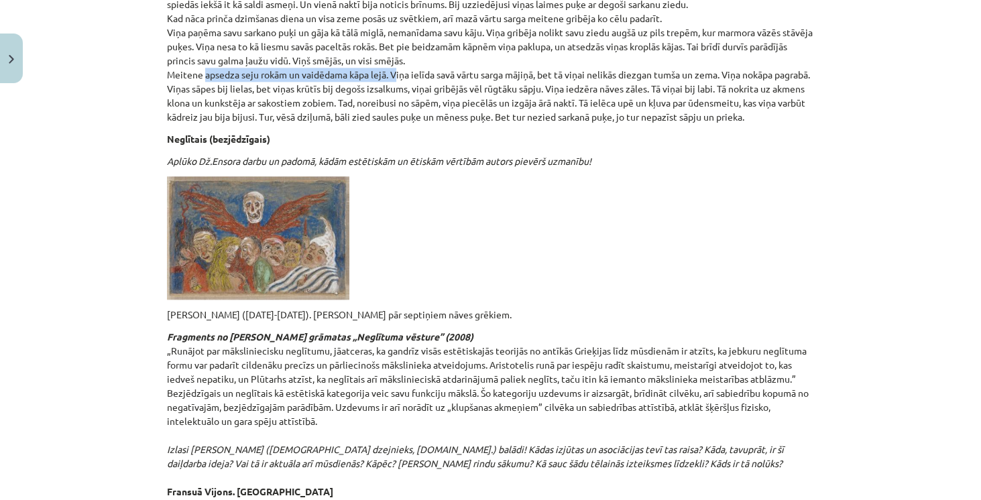
drag, startPoint x: 199, startPoint y: 30, endPoint x: 392, endPoint y: 36, distance: 193.3
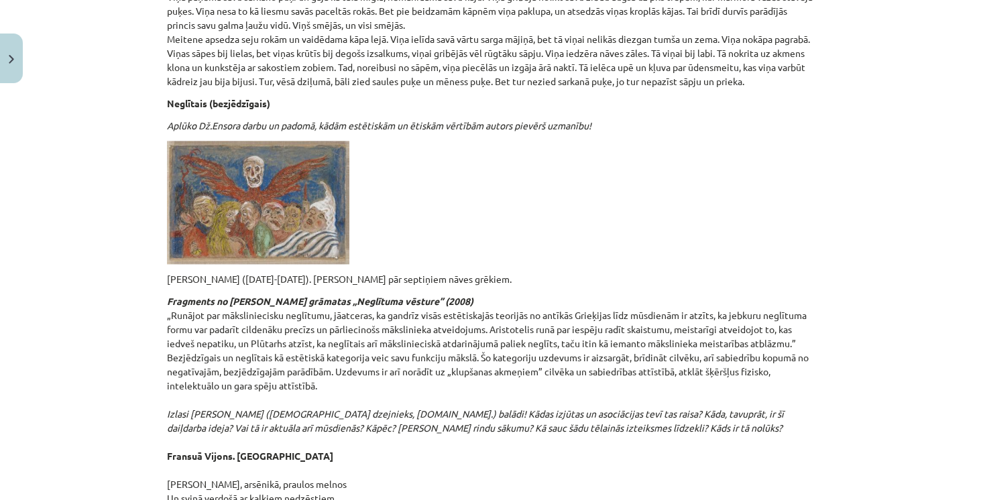
scroll to position [2377, 0]
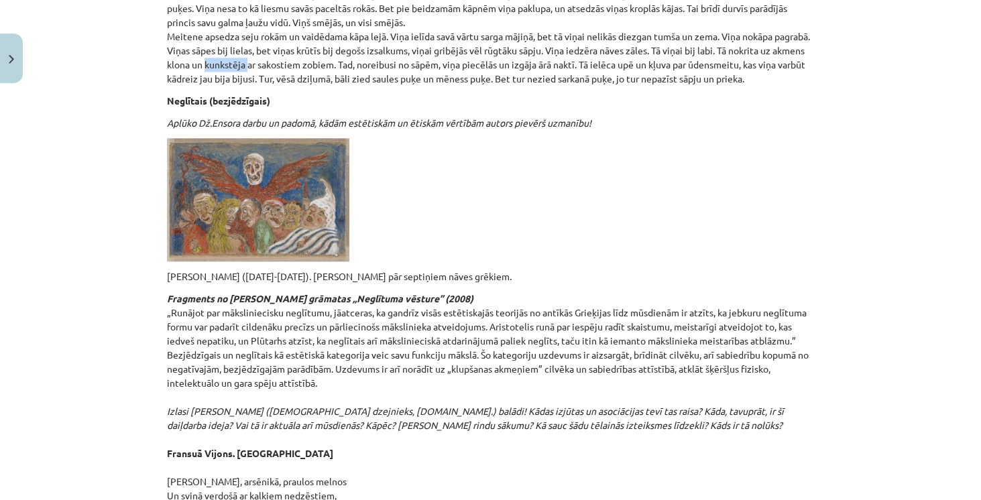
drag, startPoint x: 247, startPoint y: 21, endPoint x: 288, endPoint y: 25, distance: 41.1
drag, startPoint x: 402, startPoint y: 21, endPoint x: 487, endPoint y: 25, distance: 84.6
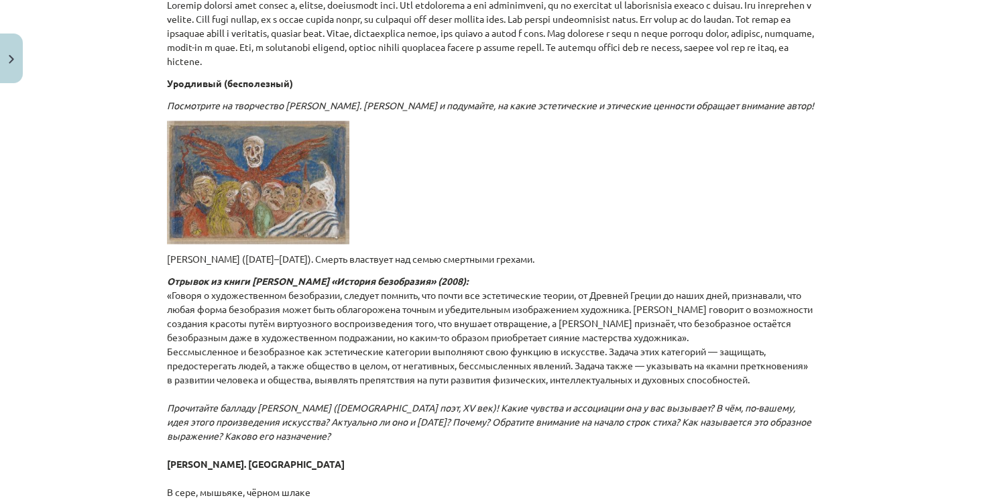
scroll to position [2339, 0]
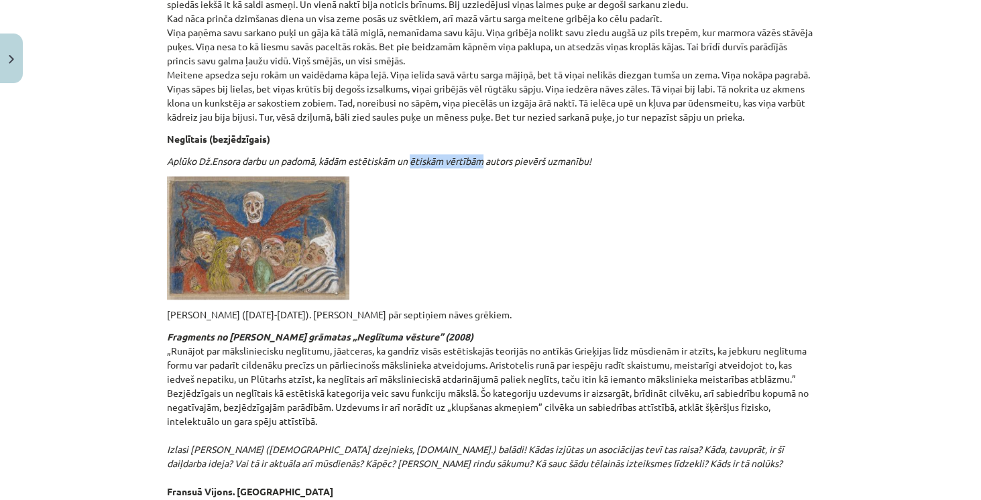
drag, startPoint x: 411, startPoint y: 119, endPoint x: 484, endPoint y: 118, distance: 73.1
click at [486, 155] on em "Aplūko Dž.Ensora darbu un padomā, kādām estētiskām un ētiskām vērtībām autors p…" at bounding box center [379, 161] width 425 height 12
click at [385, 176] on p at bounding box center [491, 237] width 648 height 123
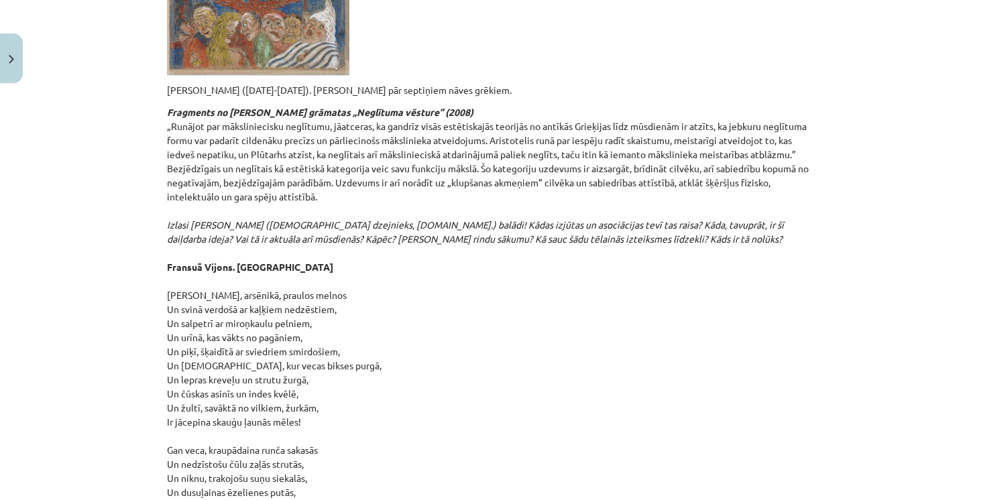
scroll to position [2569, 0]
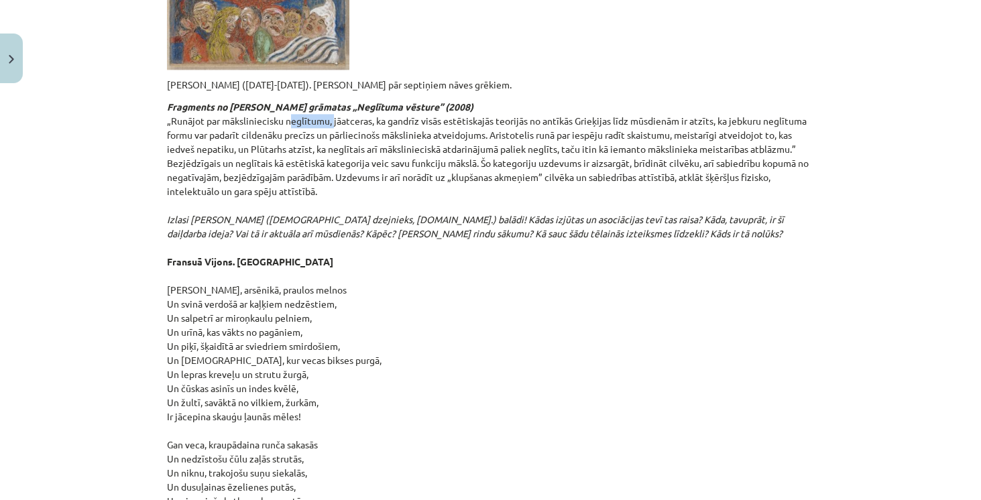
drag, startPoint x: 282, startPoint y: 80, endPoint x: 329, endPoint y: 85, distance: 47.1
click at [329, 100] on p "Fragments no [PERSON_NAME] grāmatas „Neglītuma vēsture” (2008) „Runājot par māk…" at bounding box center [491, 466] width 648 height 733
click at [392, 116] on p "Fragments no [PERSON_NAME] grāmatas „Neglītuma vēsture” (2008) „Runājot par māk…" at bounding box center [491, 466] width 648 height 733
drag, startPoint x: 687, startPoint y: 77, endPoint x: 711, endPoint y: 74, distance: 24.3
click at [711, 100] on p "Fragments no [PERSON_NAME] grāmatas „Neglītuma vēsture” (2008) „Runājot par māk…" at bounding box center [491, 466] width 648 height 733
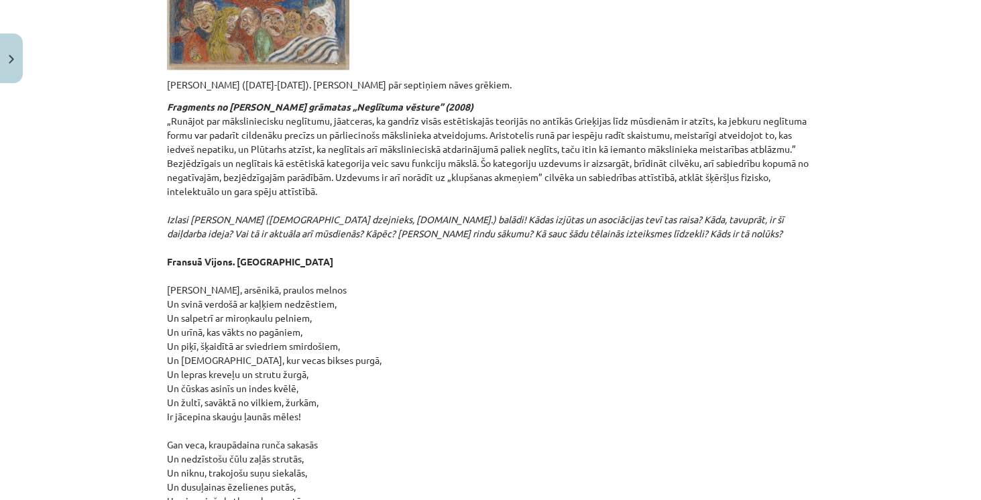
click at [737, 100] on p "Fragments no [PERSON_NAME] grāmatas „Neglītuma vēsture” (2008) „Runājot par māk…" at bounding box center [491, 466] width 648 height 733
drag, startPoint x: 239, startPoint y: 93, endPoint x: 284, endPoint y: 93, distance: 45.0
click at [284, 100] on p "Fragments no [PERSON_NAME] grāmatas „Neglītuma vēsture” (2008) „Runājot par māk…" at bounding box center [491, 466] width 648 height 733
click at [292, 100] on p "Fragments no [PERSON_NAME] grāmatas „Neglītuma vēsture” (2008) „Runājot par māk…" at bounding box center [491, 466] width 648 height 733
drag, startPoint x: 427, startPoint y: 93, endPoint x: 484, endPoint y: 91, distance: 57.1
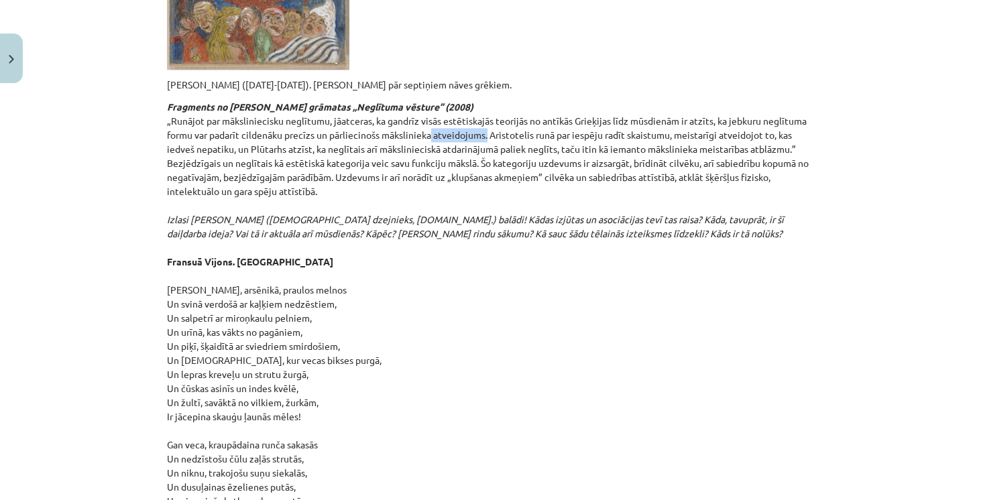
click at [484, 100] on p "Fragments no [PERSON_NAME] grāmatas „Neglītuma vēsture” (2008) „Runājot par māk…" at bounding box center [491, 466] width 648 height 733
click at [521, 100] on p "Fragments no [PERSON_NAME] grāmatas „Neglītuma vēsture” (2008) „Runājot par māk…" at bounding box center [491, 466] width 648 height 733
drag, startPoint x: 561, startPoint y: 107, endPoint x: 639, endPoint y: 106, distance: 78.5
click at [641, 106] on p "Fragments no [PERSON_NAME] grāmatas „Neglītuma vēsture” (2008) „Runājot par māk…" at bounding box center [491, 466] width 648 height 733
click at [620, 105] on p "Fragments no [PERSON_NAME] grāmatas „Neglītuma vēsture” (2008) „Runājot par māk…" at bounding box center [491, 466] width 648 height 733
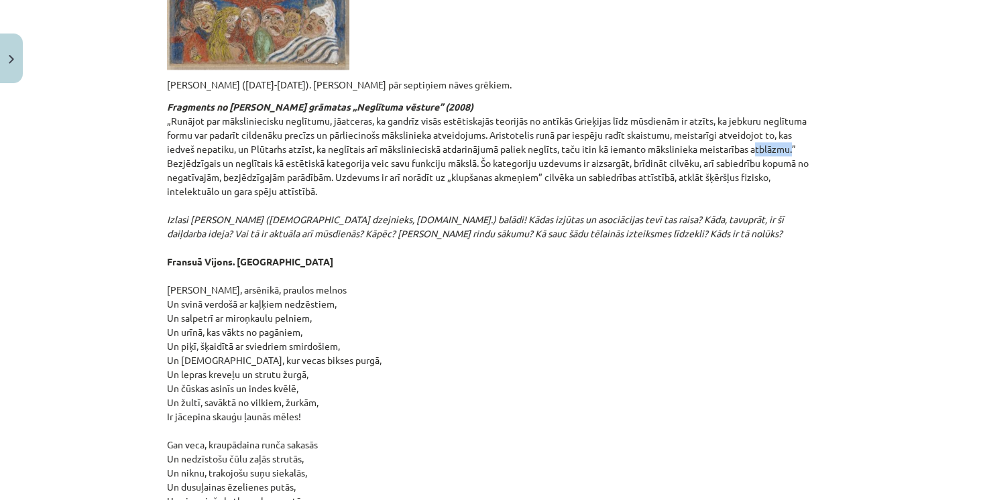
drag, startPoint x: 749, startPoint y: 106, endPoint x: 789, endPoint y: 107, distance: 40.3
click at [789, 107] on p "Fragments no [PERSON_NAME] grāmatas „Neglītuma vēsture” (2008) „Runājot par māk…" at bounding box center [491, 466] width 648 height 733
click at [799, 161] on p "Fragments no [PERSON_NAME] grāmatas „Neglītuma vēsture” (2008) „Runājot par māk…" at bounding box center [491, 466] width 648 height 733
drag, startPoint x: 457, startPoint y: 178, endPoint x: 562, endPoint y: 180, distance: 105.3
click at [562, 213] on em "Izlasi [PERSON_NAME] ([DEMOGRAPHIC_DATA] dzejnieks, [DOMAIN_NAME].) balādi! Kād…" at bounding box center [475, 226] width 617 height 26
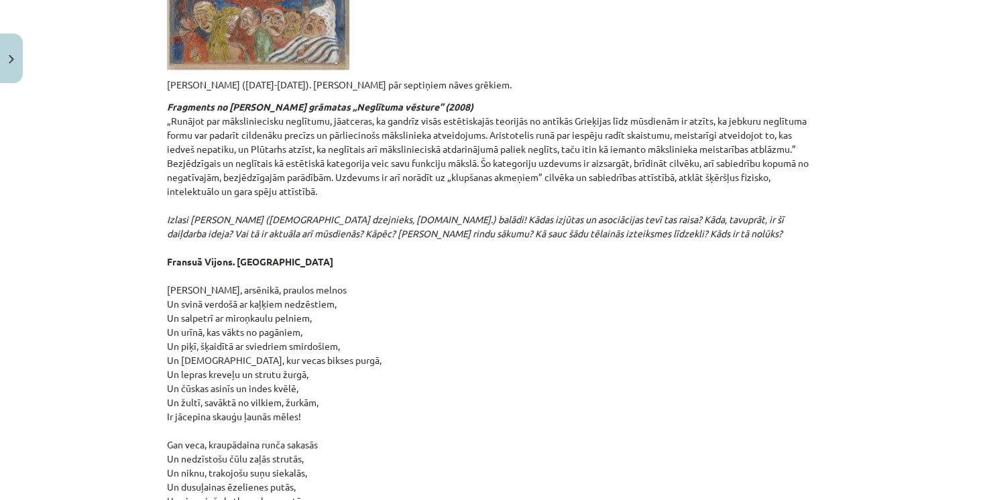
click at [588, 199] on p "Fragments no [PERSON_NAME] grāmatas „Neglītuma vēsture” (2008) „Runājot par māk…" at bounding box center [491, 466] width 648 height 733
drag, startPoint x: 586, startPoint y: 194, endPoint x: 612, endPoint y: 193, distance: 25.5
click at [612, 213] on em "Izlasi [PERSON_NAME] ([DEMOGRAPHIC_DATA] dzejnieks, [DOMAIN_NAME].) balādi! Kād…" at bounding box center [475, 226] width 617 height 26
click at [633, 256] on p "Fragments no [PERSON_NAME] grāmatas „Neglītuma vēsture” (2008) „Runājot par māk…" at bounding box center [491, 466] width 648 height 733
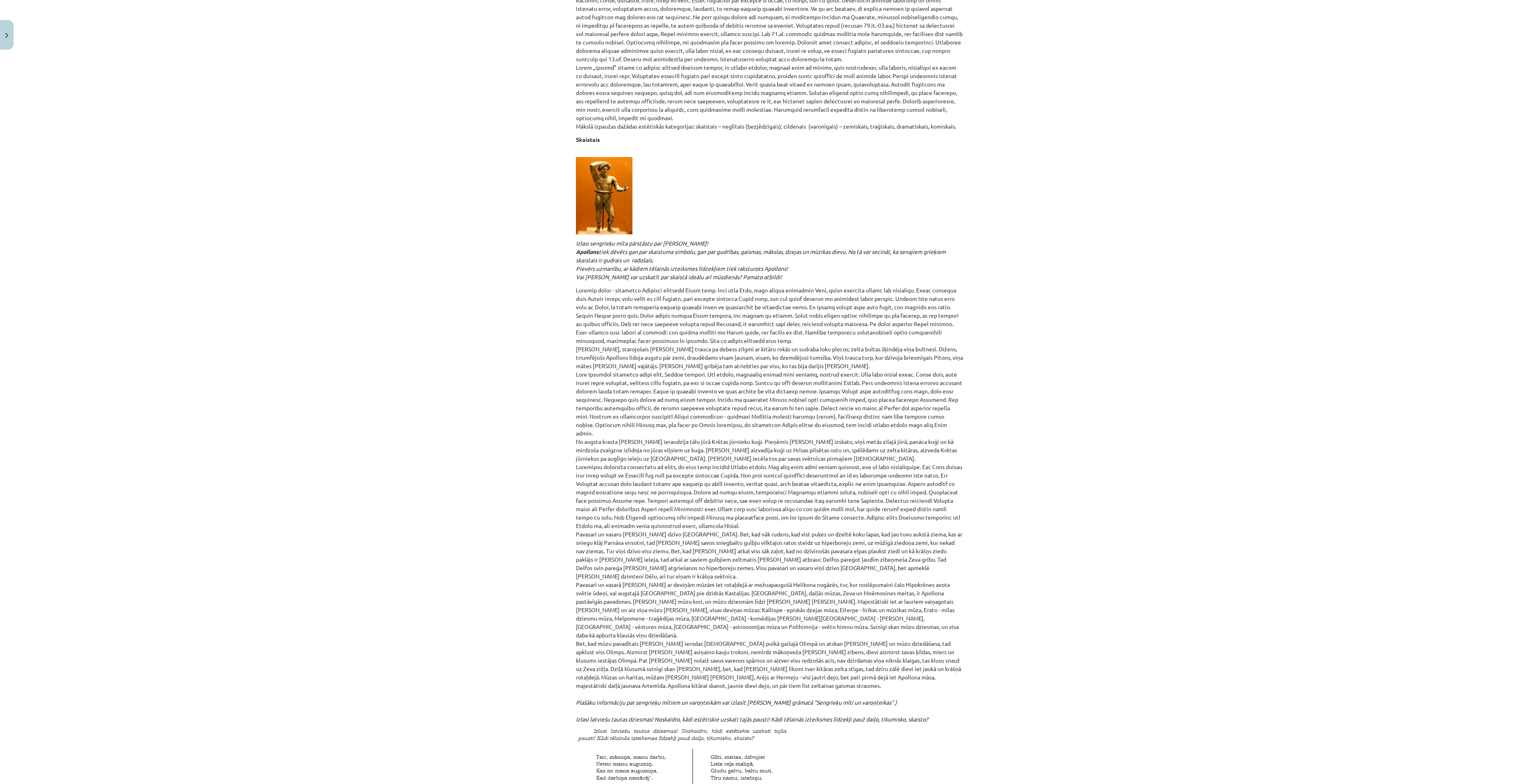
scroll to position [0, 0]
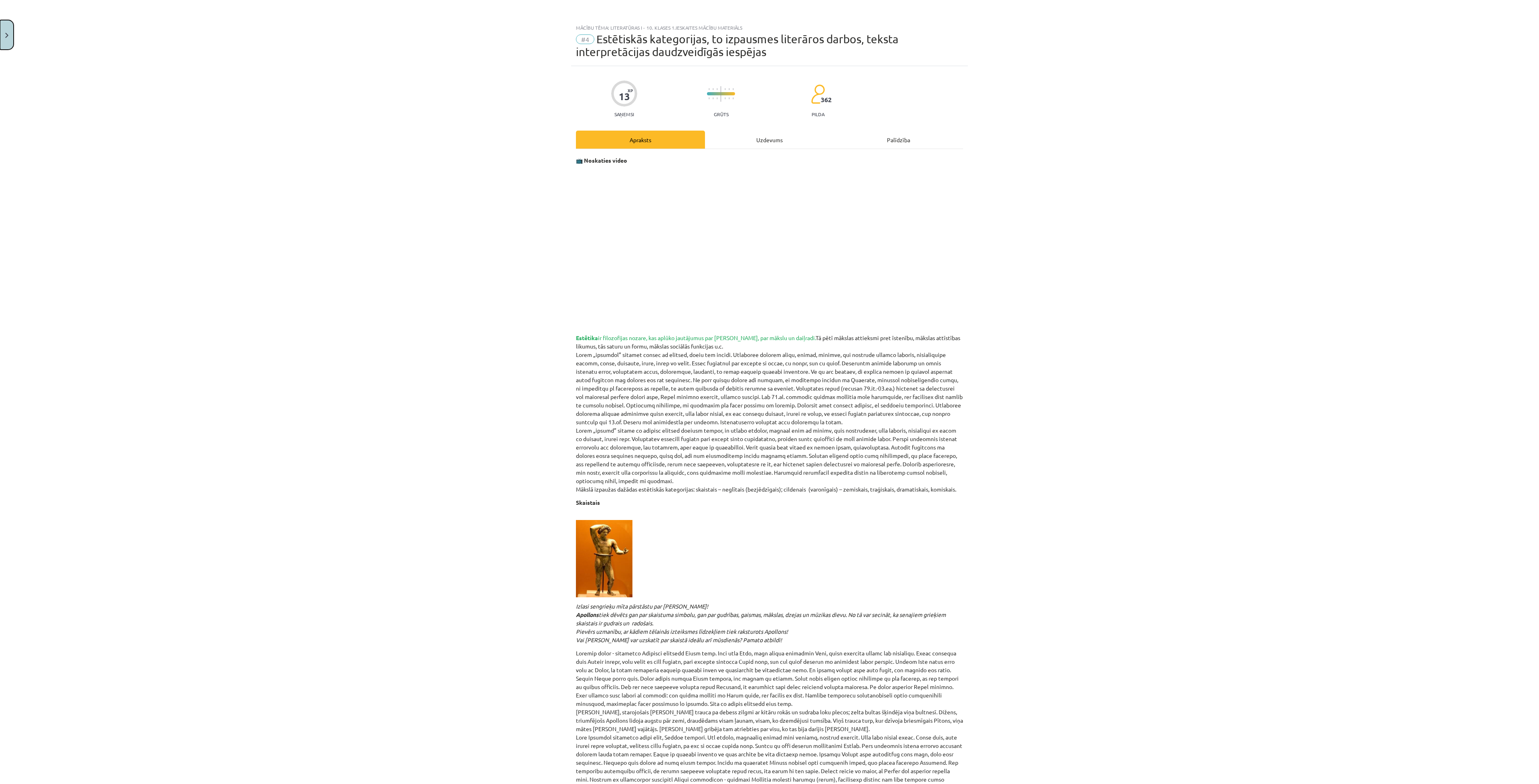
click at [7, 35] on img "Close" at bounding box center [7, 35] width 3 height 5
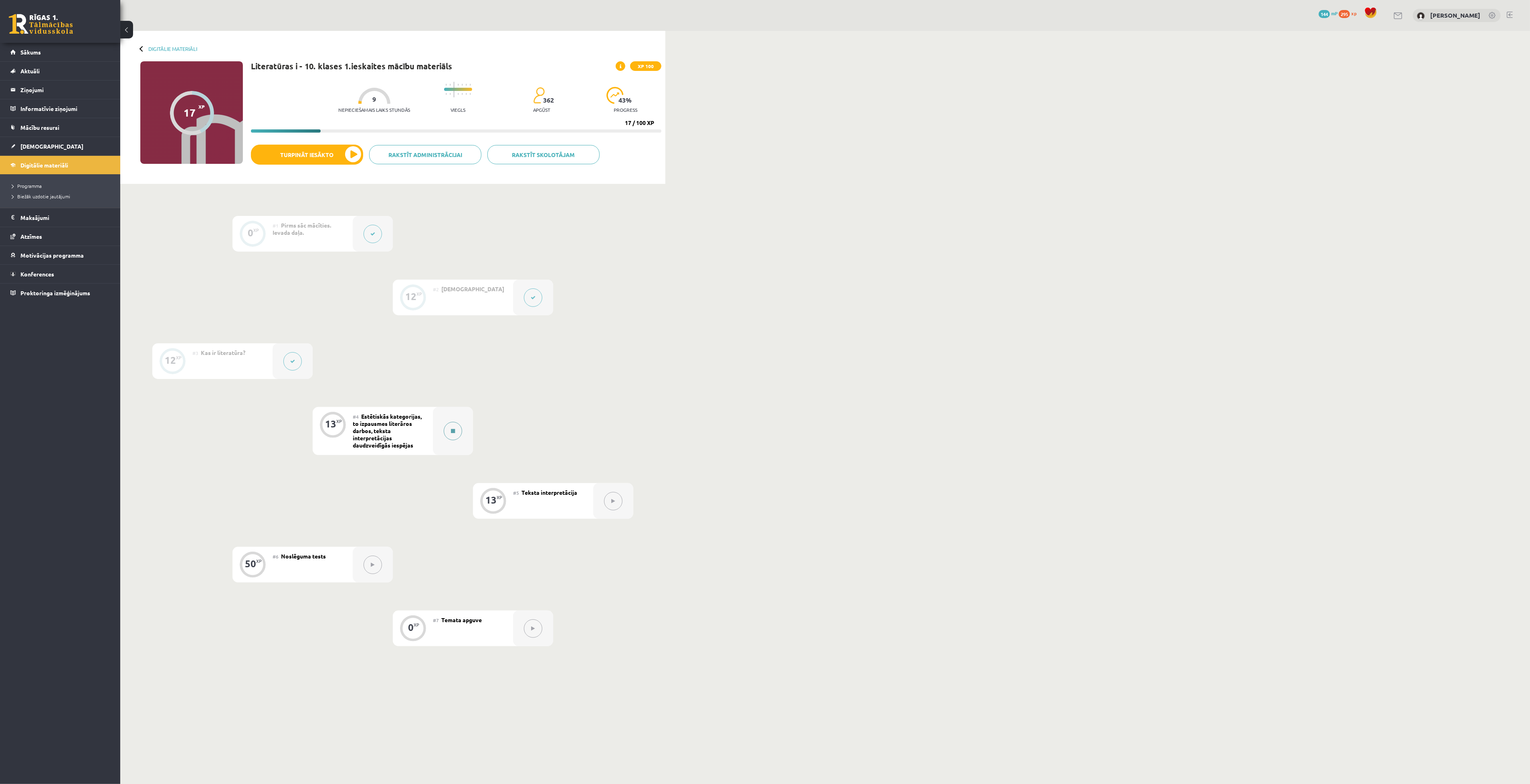
click at [452, 418] on button at bounding box center [453, 431] width 19 height 19
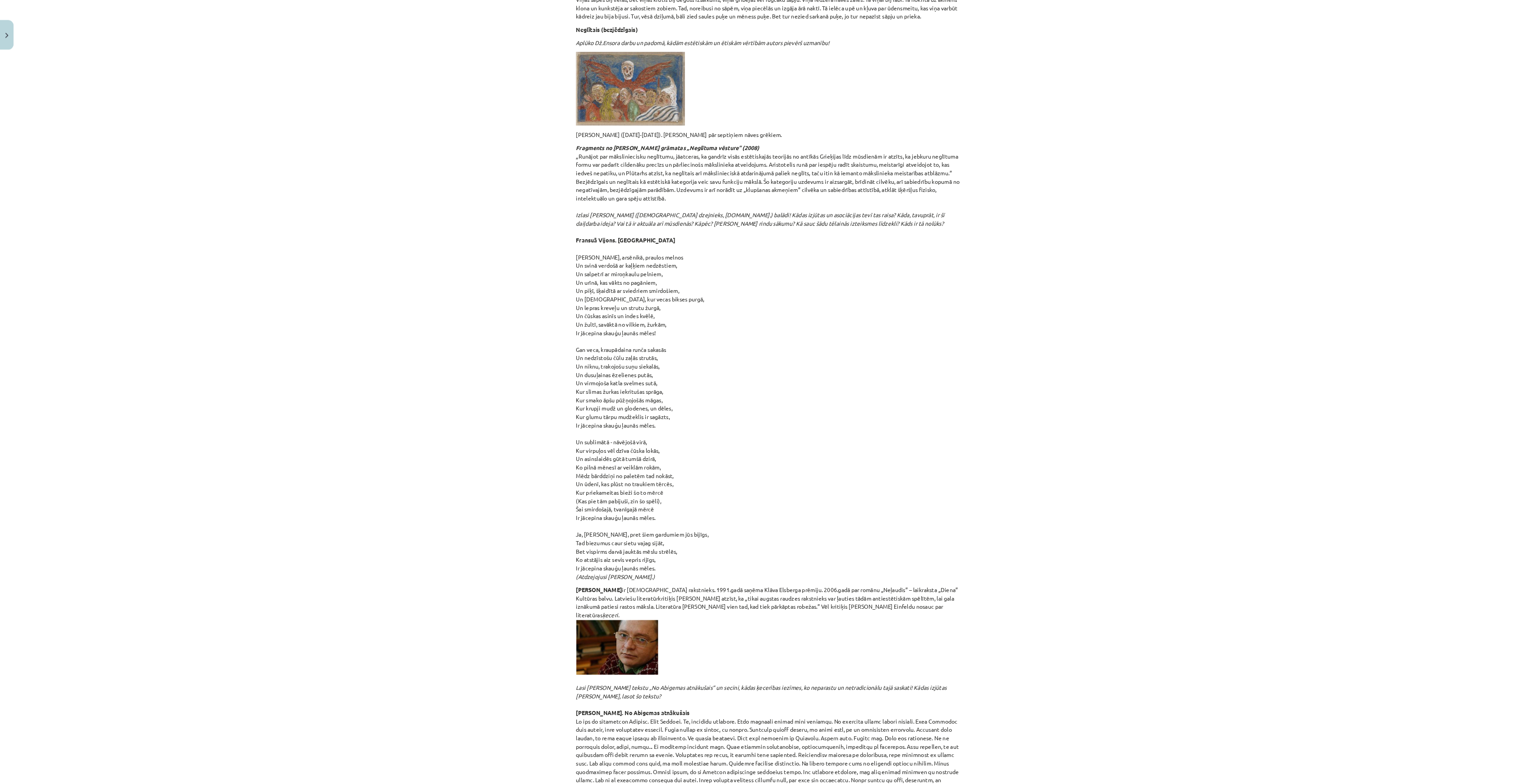
scroll to position [1622, 0]
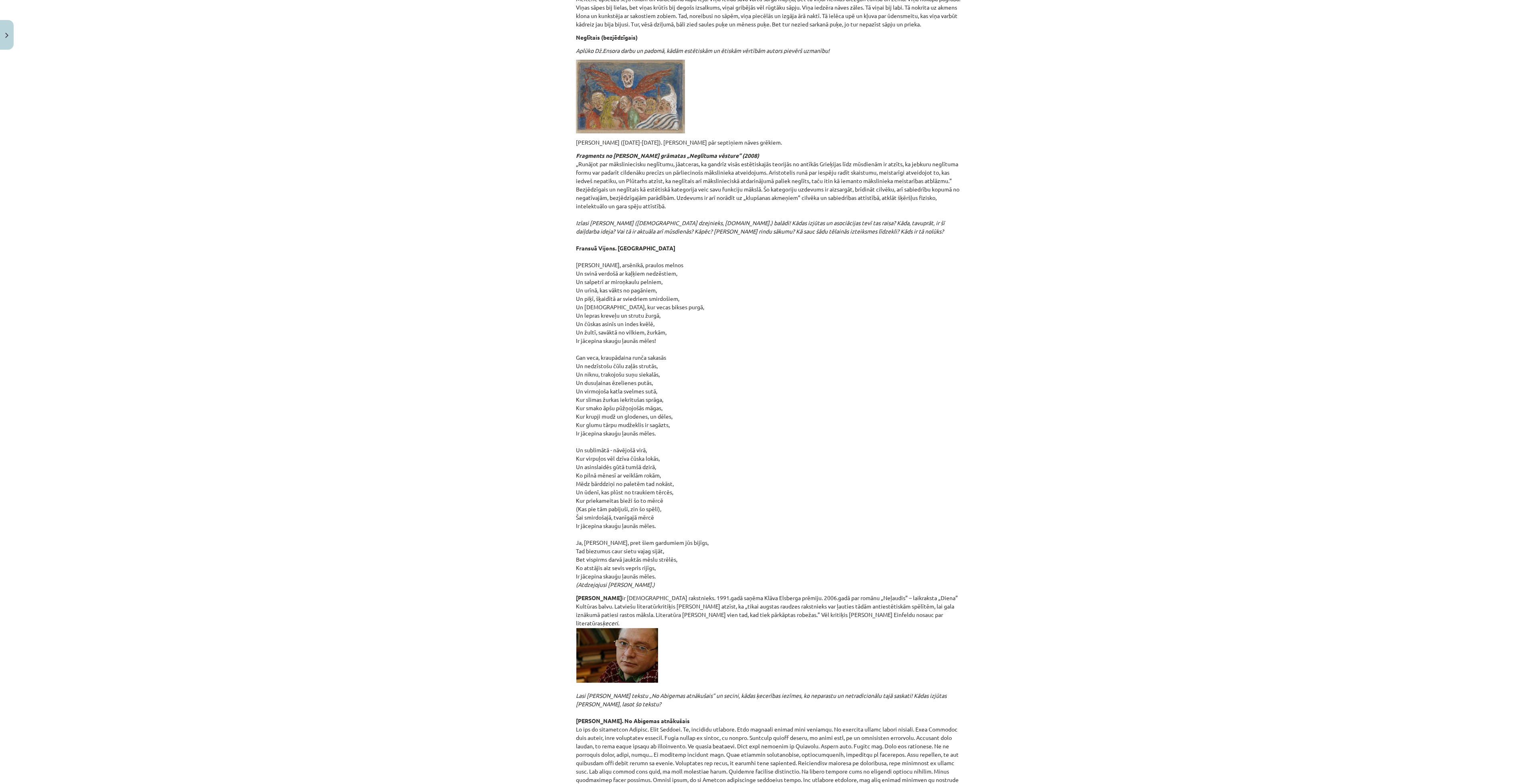
click at [820, 418] on div "Mācību tēma: Literatūras i - 10. klases 1.ieskaites mācību materiāls #4 Estētis…" at bounding box center [770, 392] width 1539 height 784
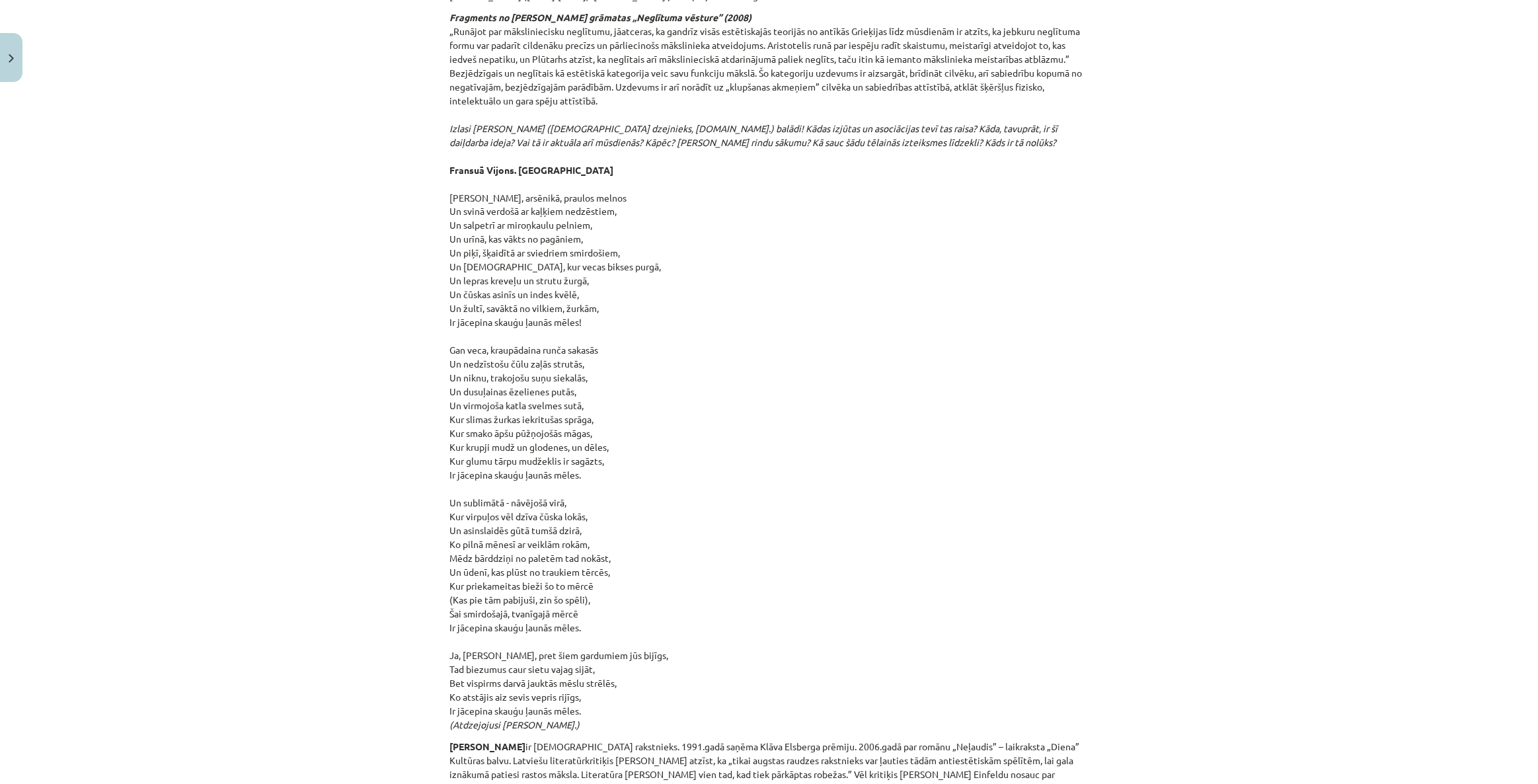
scroll to position [2619, 0]
